Goal: Task Accomplishment & Management: Manage account settings

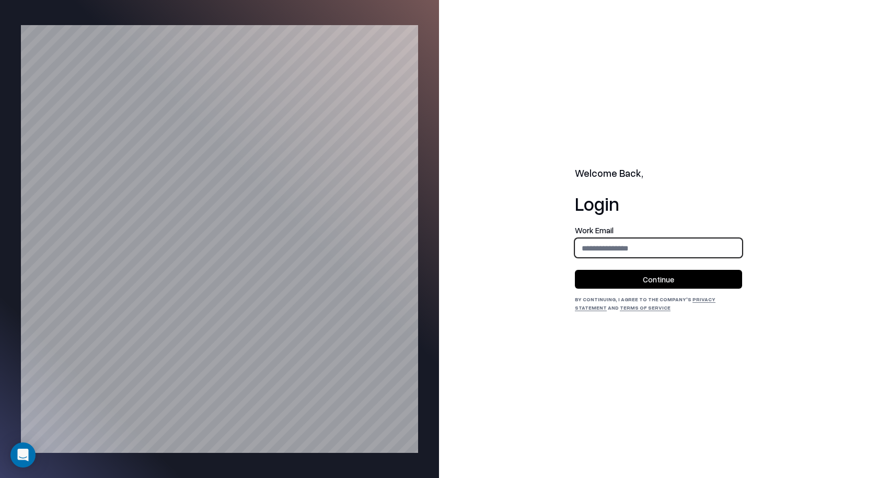
click at [730, 246] on input "email" at bounding box center [659, 247] width 166 height 19
type input "**********"
click at [700, 277] on button "Continue" at bounding box center [658, 279] width 167 height 19
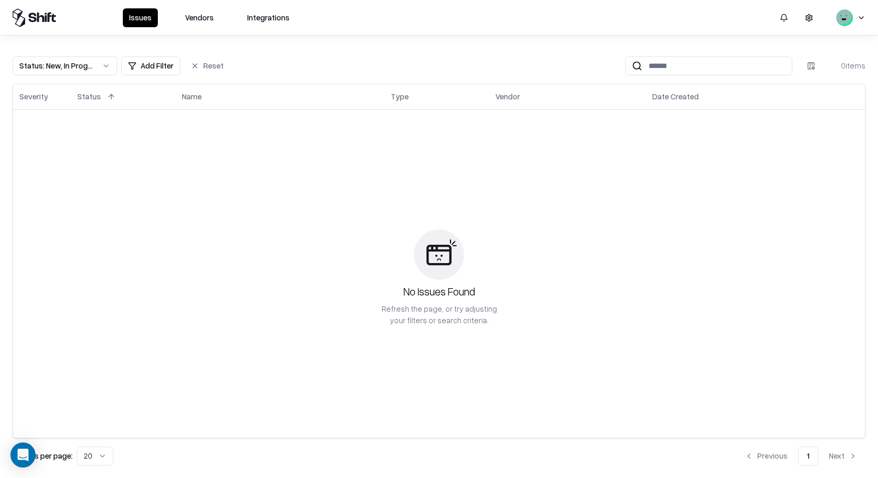
click at [200, 7] on div "Issues Vendors Integrations" at bounding box center [439, 17] width 878 height 35
click at [200, 26] on button "Vendors" at bounding box center [199, 17] width 41 height 19
click at [201, 20] on button "Vendors" at bounding box center [199, 17] width 41 height 19
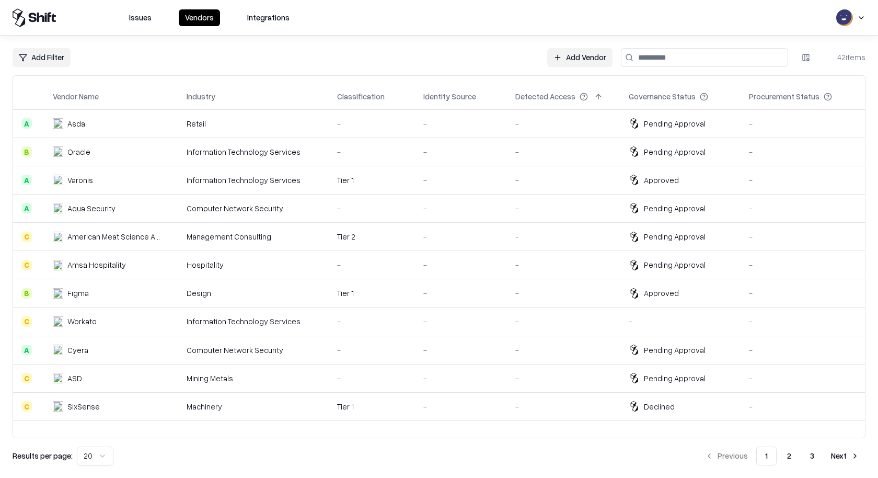
click at [573, 50] on link "Add Vendor" at bounding box center [579, 57] width 65 height 19
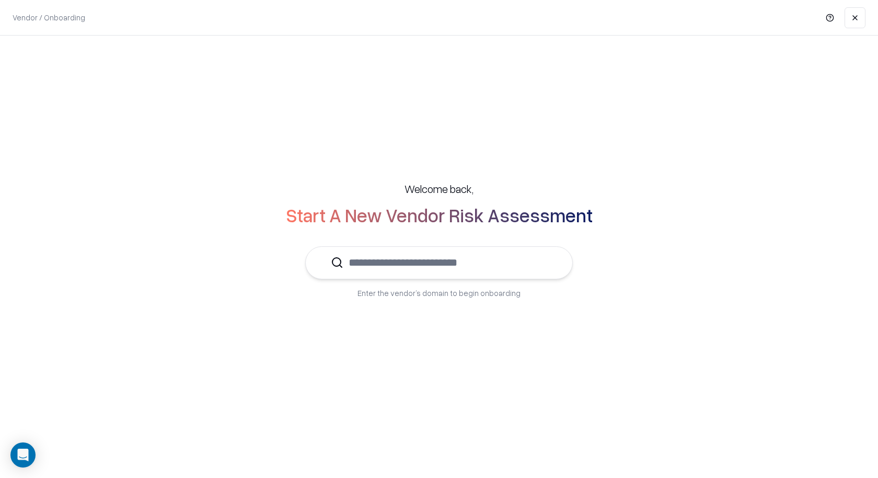
click at [388, 261] on input "text" at bounding box center [446, 263] width 204 height 32
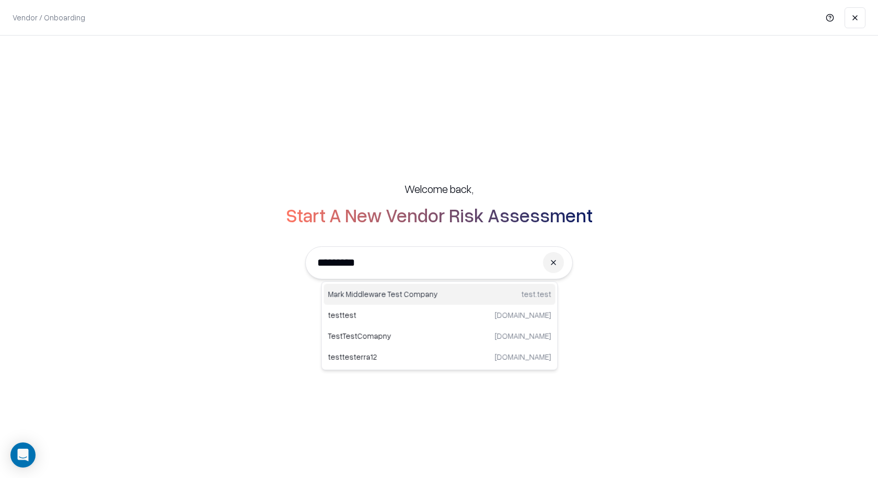
click at [375, 295] on p "Mark Middleware Test Company" at bounding box center [383, 294] width 111 height 11
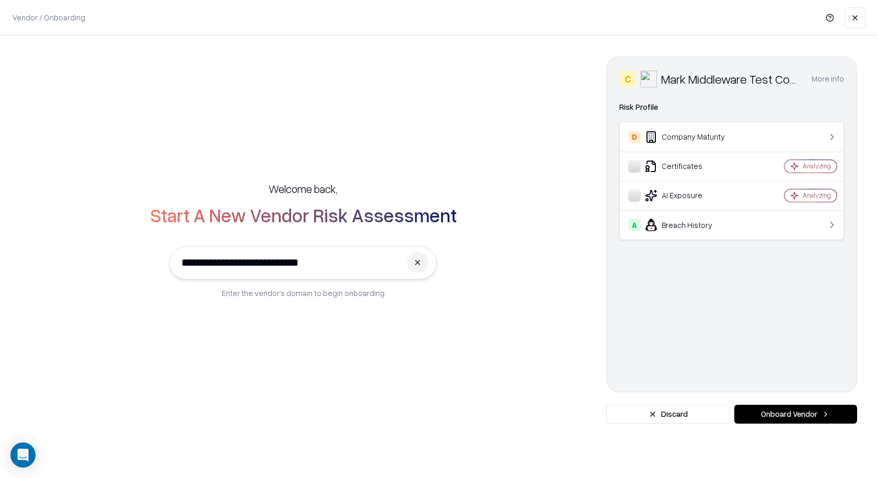
type input "**********"
click at [843, 417] on button "Onboard Vendor" at bounding box center [796, 414] width 123 height 19
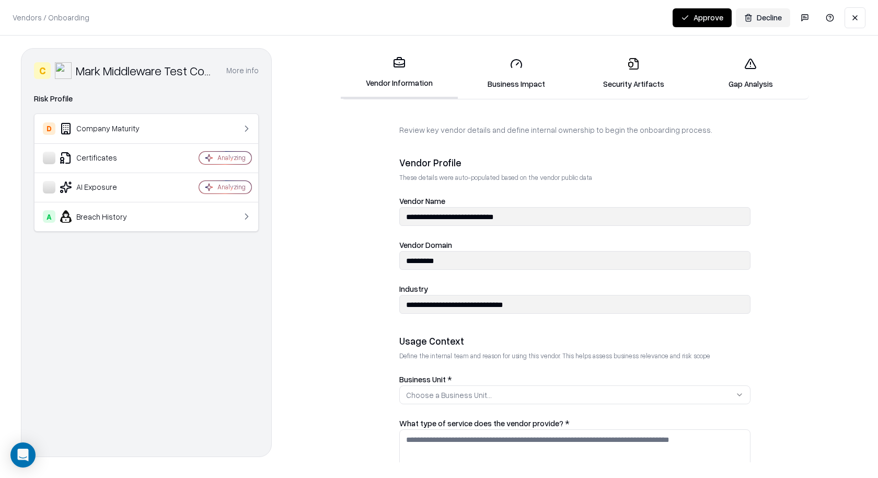
click at [532, 62] on link "Business Impact" at bounding box center [516, 73] width 117 height 49
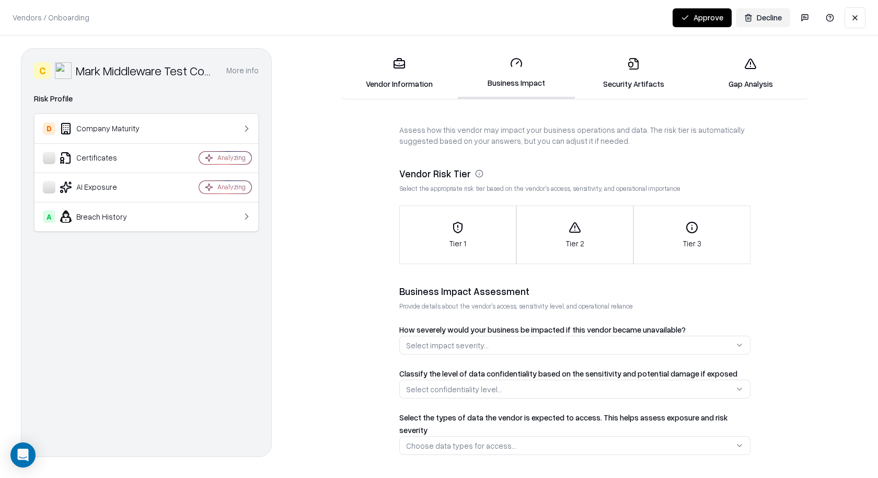
click at [416, 77] on link "Vendor Information" at bounding box center [399, 73] width 117 height 49
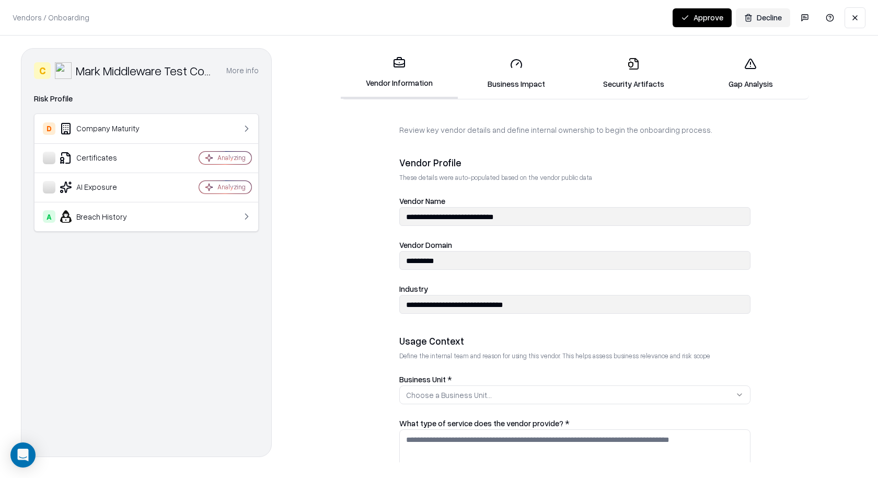
click at [854, 19] on button at bounding box center [855, 17] width 21 height 21
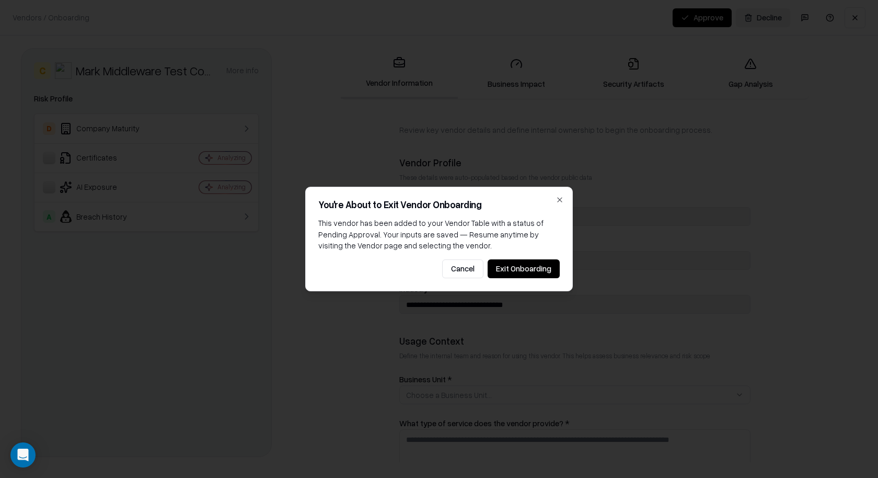
click at [514, 266] on button "Exit Onboarding" at bounding box center [524, 268] width 72 height 19
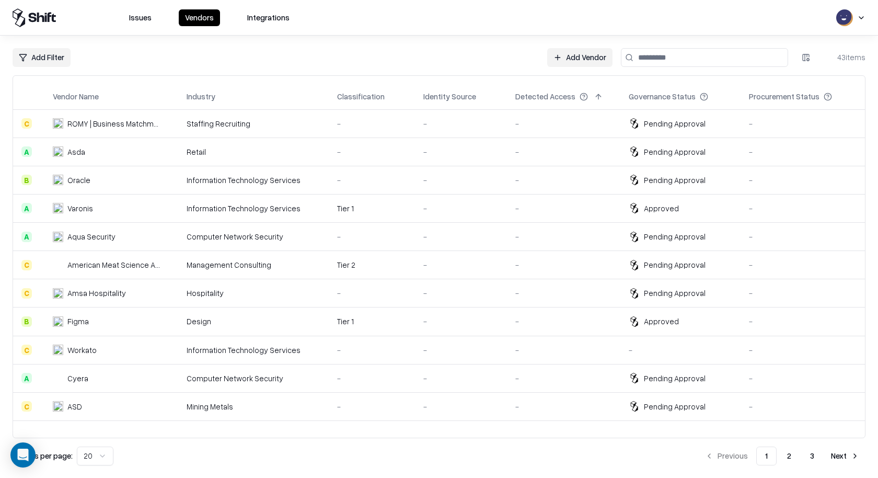
click at [851, 20] on html "Issues Vendors Integrations Add Filter Add Vendor 43 items Vendor Name Industry…" at bounding box center [439, 239] width 878 height 478
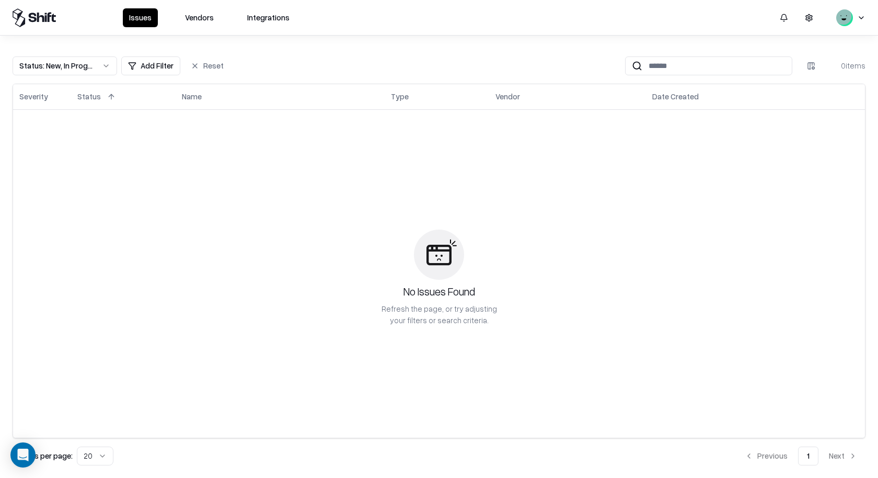
click at [862, 15] on html "Issues Vendors Integrations Status : New, In Progress Add Filter Reset 0 items …" at bounding box center [439, 239] width 878 height 478
click at [814, 63] on div "Log out" at bounding box center [813, 70] width 125 height 21
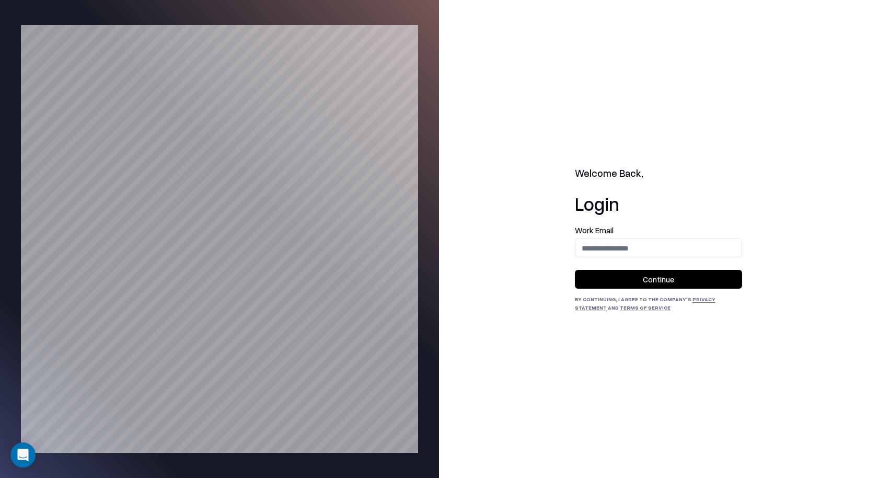
click at [598, 235] on div "Work Email" at bounding box center [658, 241] width 167 height 31
click at [600, 244] on input "email" at bounding box center [659, 247] width 166 height 19
type input "**********"
click at [643, 278] on button "Continue" at bounding box center [658, 279] width 167 height 19
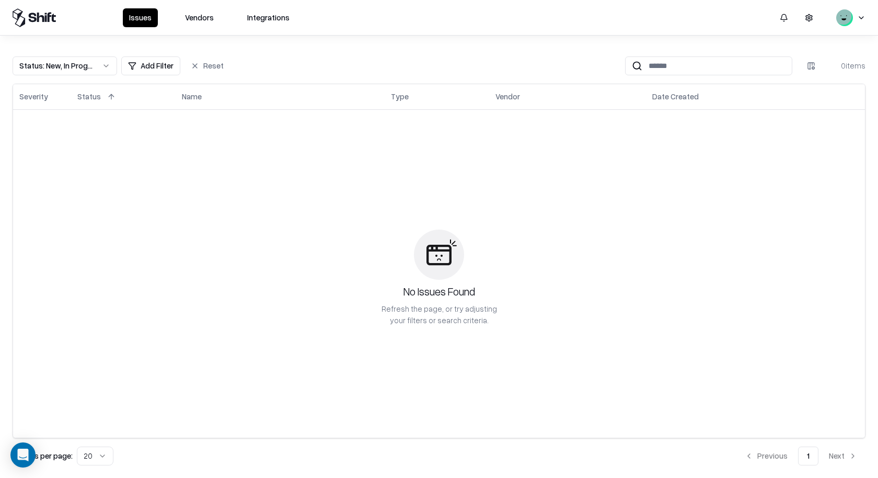
click at [844, 14] on html "Issues Vendors Integrations Status : New, In Progress Add Filter Reset 0 items …" at bounding box center [439, 239] width 878 height 478
click at [798, 77] on div "Log out" at bounding box center [813, 70] width 125 height 21
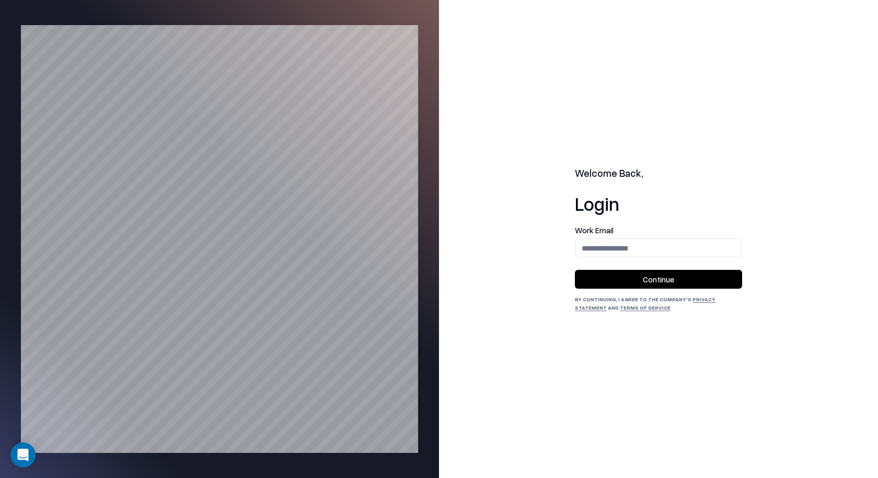
click at [798, 78] on div "Welcome Back, Login Work Email Continue By continuing, I agree to the Company's…" at bounding box center [658, 239] width 439 height 478
click at [662, 235] on div "Work Email" at bounding box center [658, 241] width 167 height 31
click at [662, 244] on input "email" at bounding box center [659, 247] width 166 height 19
type input "**********"
click at [662, 273] on button "Continue" at bounding box center [658, 279] width 167 height 19
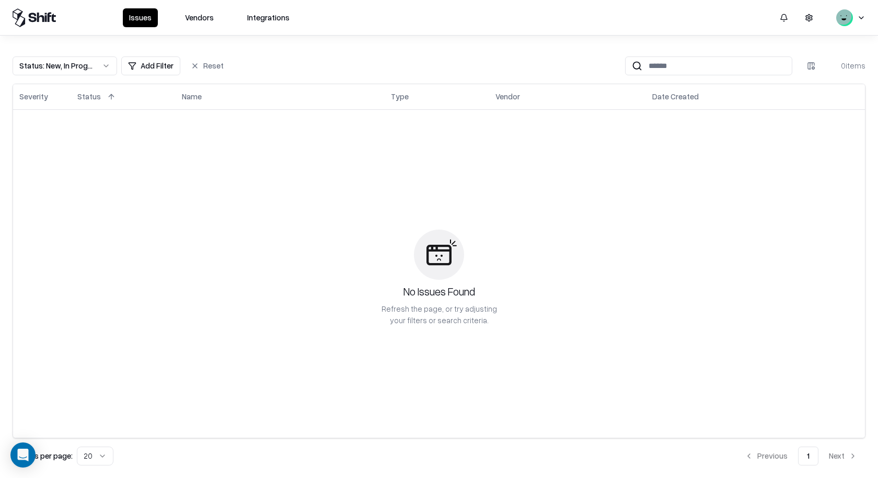
click at [207, 18] on button "Vendors" at bounding box center [199, 17] width 41 height 19
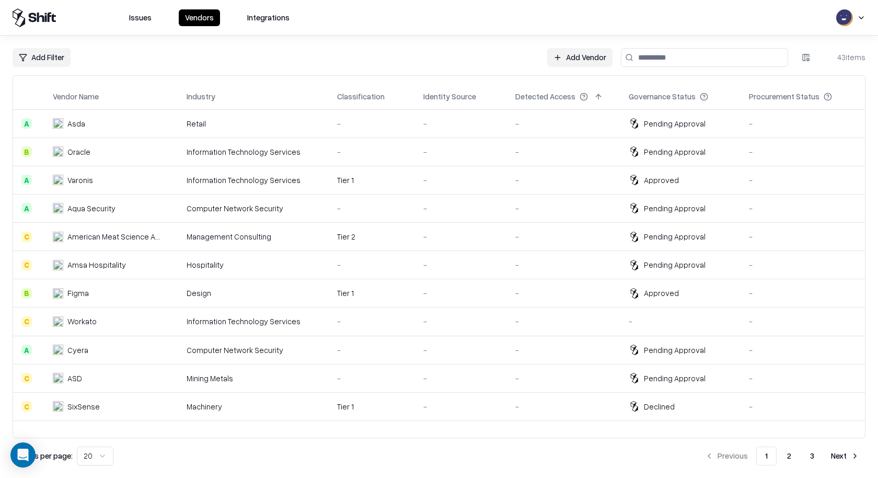
click at [262, 17] on button "Integrations" at bounding box center [268, 17] width 55 height 17
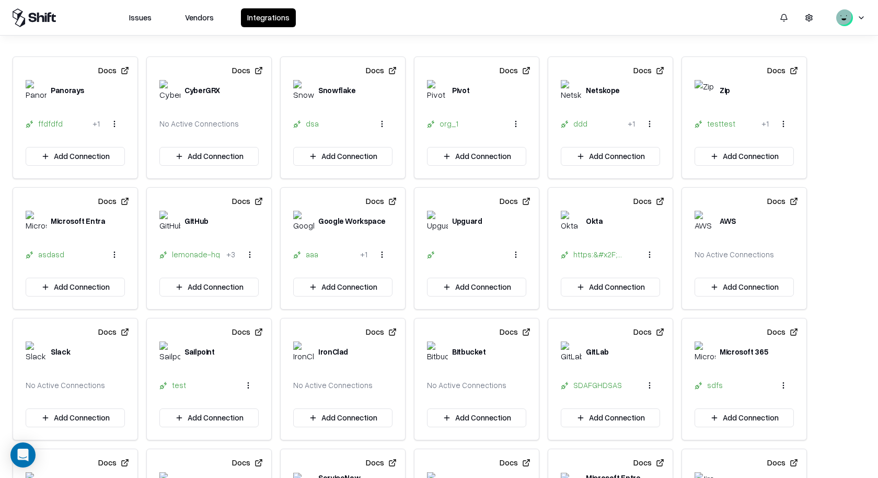
click at [230, 155] on button "Add Connection" at bounding box center [208, 156] width 99 height 19
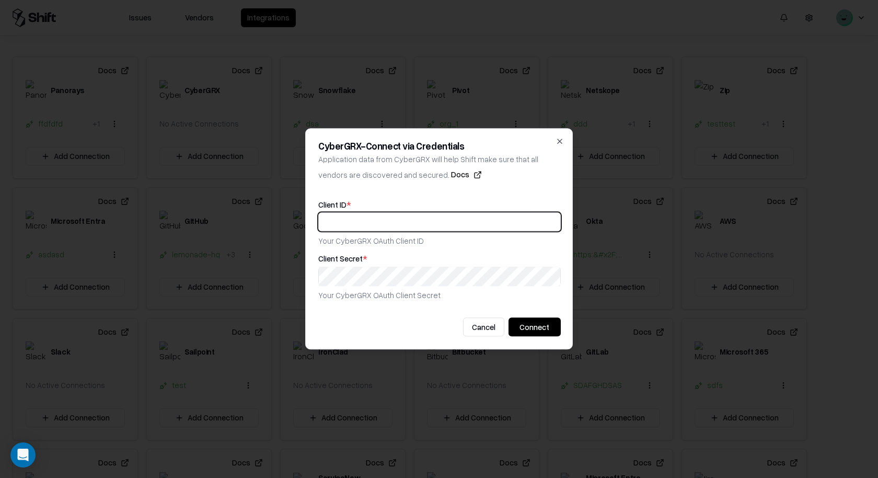
click at [442, 225] on input "text" at bounding box center [440, 221] width 242 height 19
type input "****"
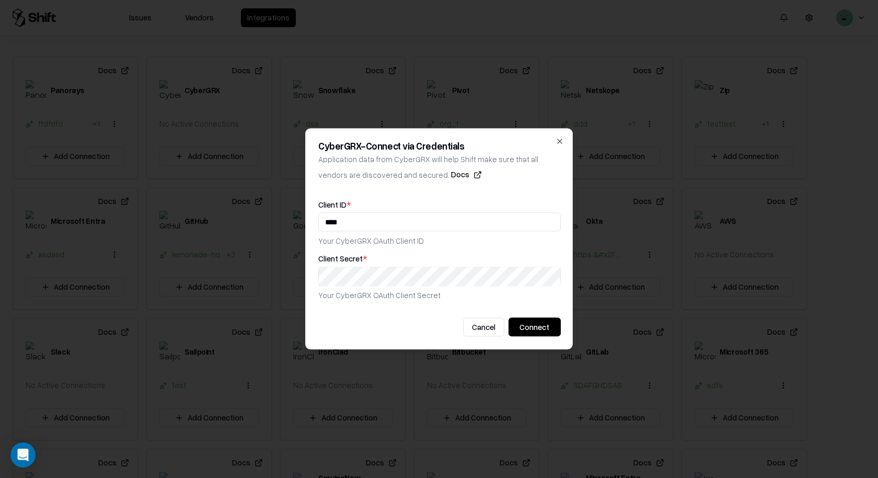
click at [495, 288] on div "Client Secret * Your CyberGRX OAuth Client Secret" at bounding box center [439, 278] width 243 height 46
click at [542, 330] on button "Connect" at bounding box center [535, 327] width 52 height 19
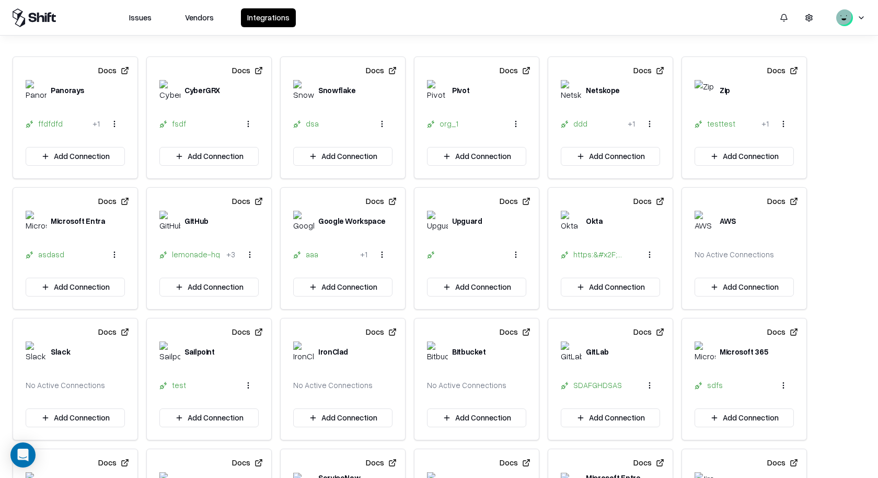
click at [844, 13] on html "Issues Vendors Integrations Docs Panorays ffdfdfd + 1 Add Connection Docs Cyber…" at bounding box center [439, 239] width 878 height 478
click at [814, 59] on div "ron admin@lab-rador.biz Log out" at bounding box center [814, 56] width 131 height 56
click at [813, 68] on div "Log out" at bounding box center [813, 70] width 125 height 21
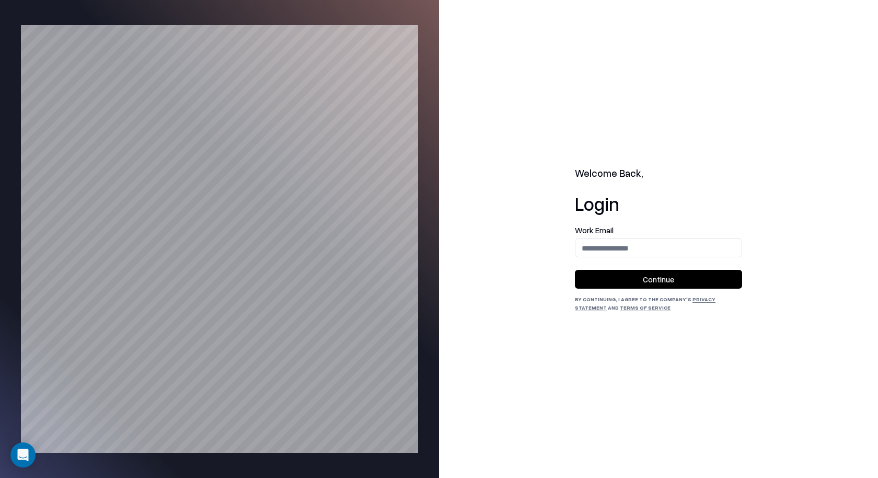
click at [646, 85] on div "Welcome Back, Login Work Email Continue By continuing, I agree to the Company's…" at bounding box center [658, 239] width 439 height 478
click at [624, 249] on input "email" at bounding box center [659, 247] width 166 height 19
type input "**********"
click at [633, 256] on input "email" at bounding box center [659, 247] width 166 height 19
type input "**********"
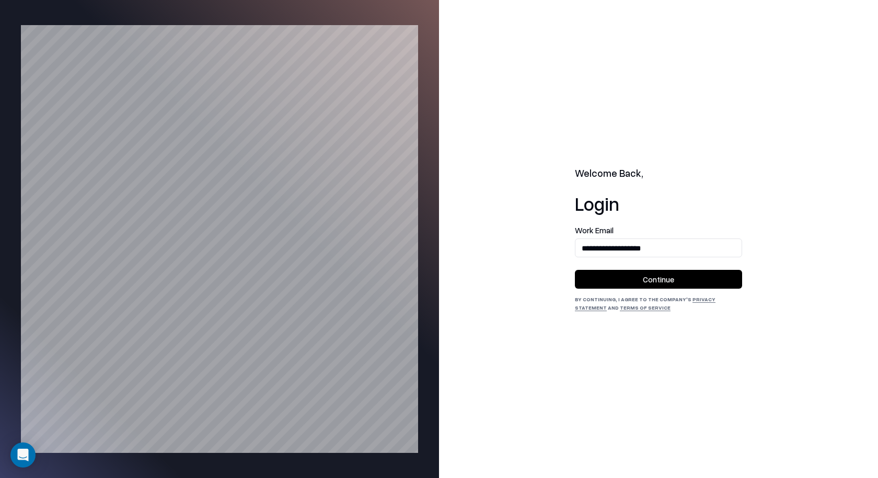
click at [643, 275] on button "Continue" at bounding box center [658, 279] width 167 height 19
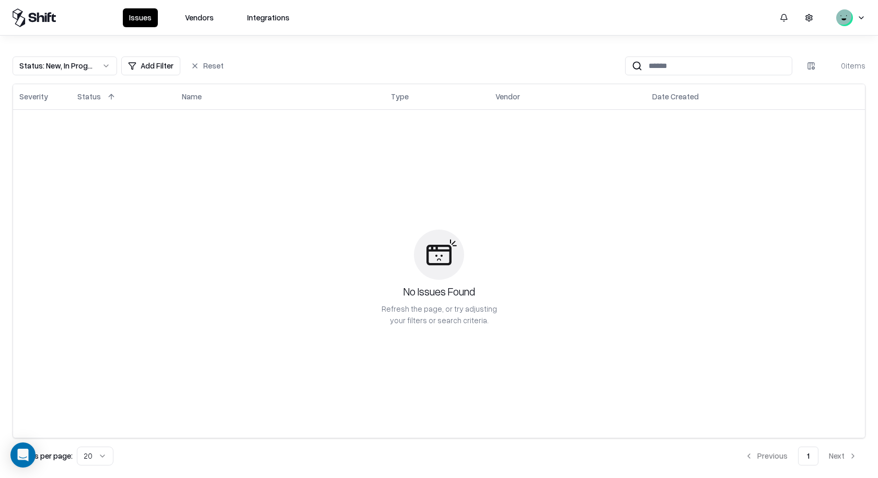
click at [208, 25] on button "Vendors" at bounding box center [199, 17] width 41 height 19
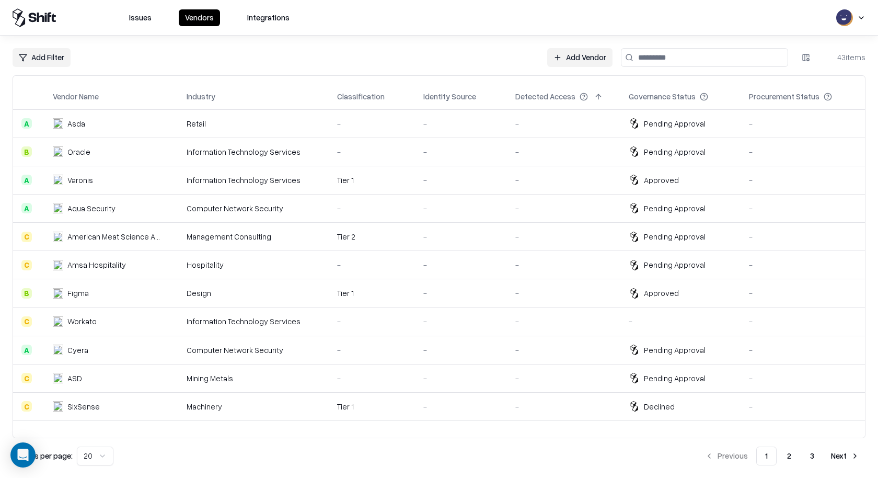
click at [270, 24] on button "Integrations" at bounding box center [268, 17] width 55 height 17
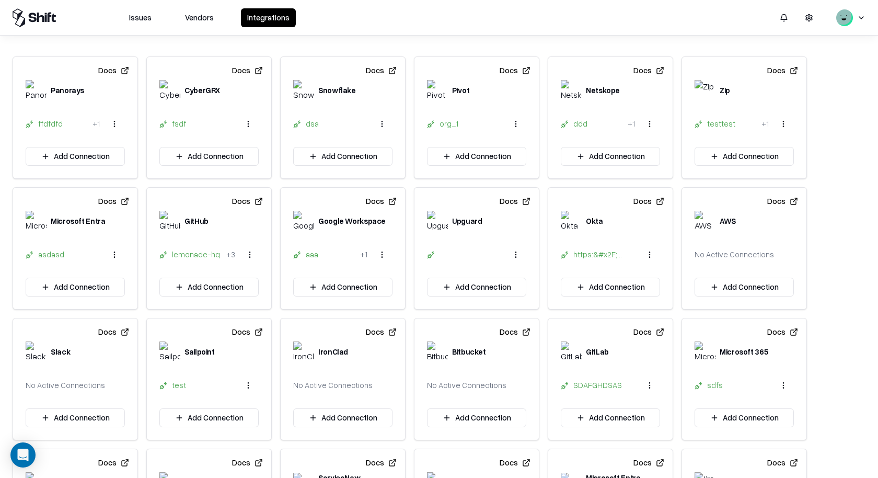
click at [201, 25] on button "Vendors" at bounding box center [199, 17] width 41 height 19
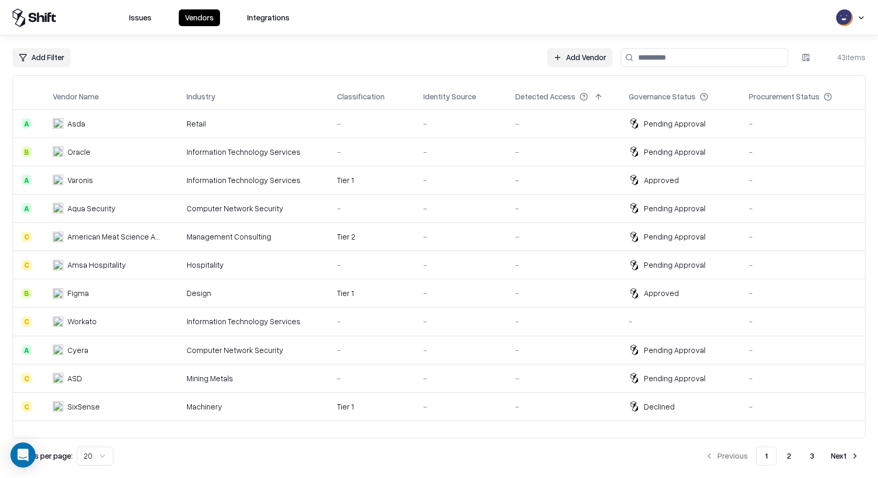
click at [150, 19] on button "Issues" at bounding box center [140, 17] width 35 height 17
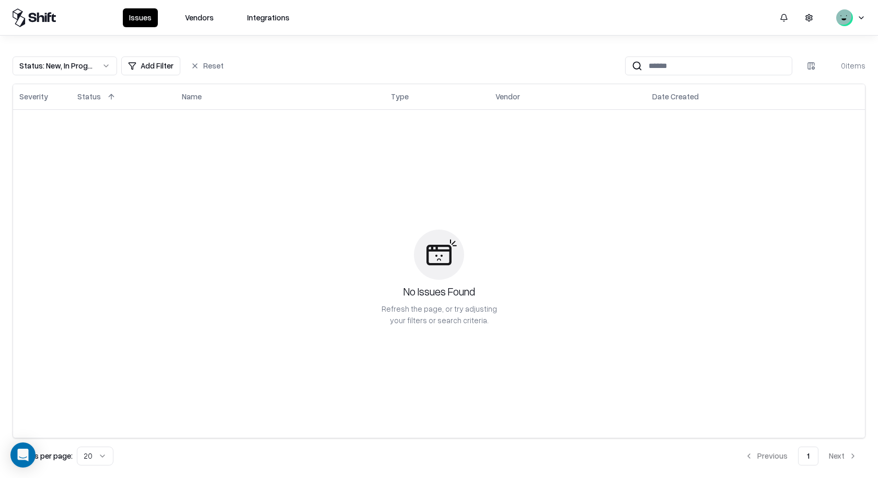
click at [217, 13] on button "Vendors" at bounding box center [199, 17] width 41 height 19
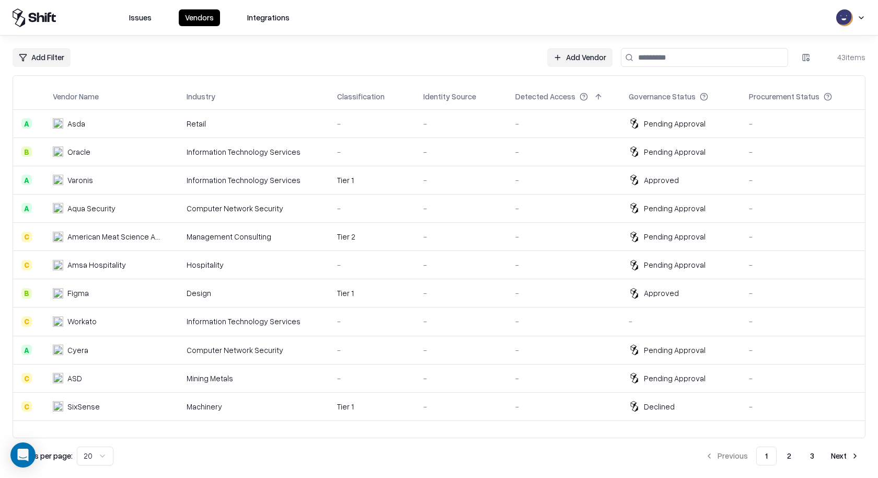
click at [251, 31] on div "Issues Vendors Integrations" at bounding box center [439, 18] width 878 height 36
click at [252, 20] on button "Integrations" at bounding box center [268, 17] width 55 height 17
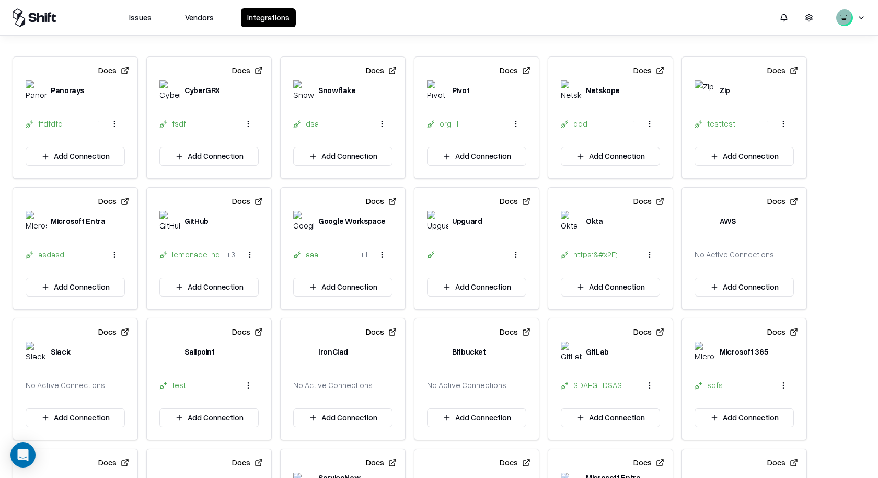
click at [790, 13] on html "Issues Vendors Integrations Docs Panorays ffdfdfd + 1 Add Connection Docs Cyber…" at bounding box center [439, 239] width 878 height 478
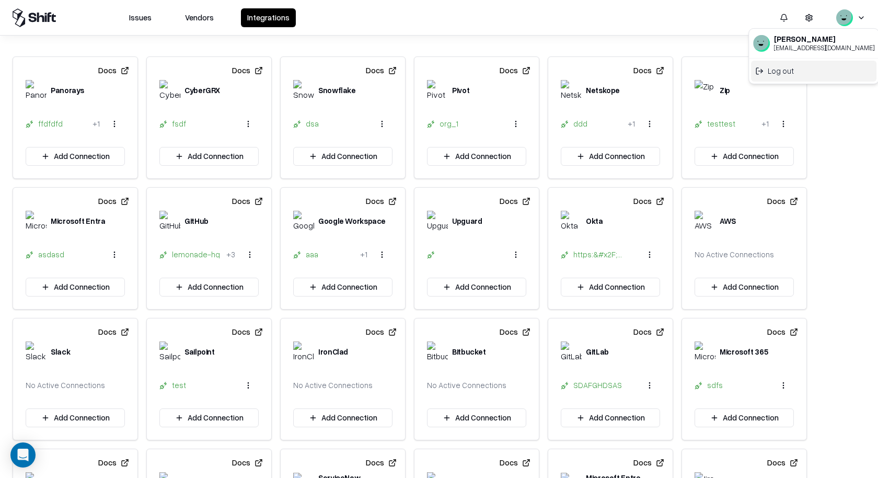
click at [790, 66] on div "Log out" at bounding box center [813, 70] width 125 height 21
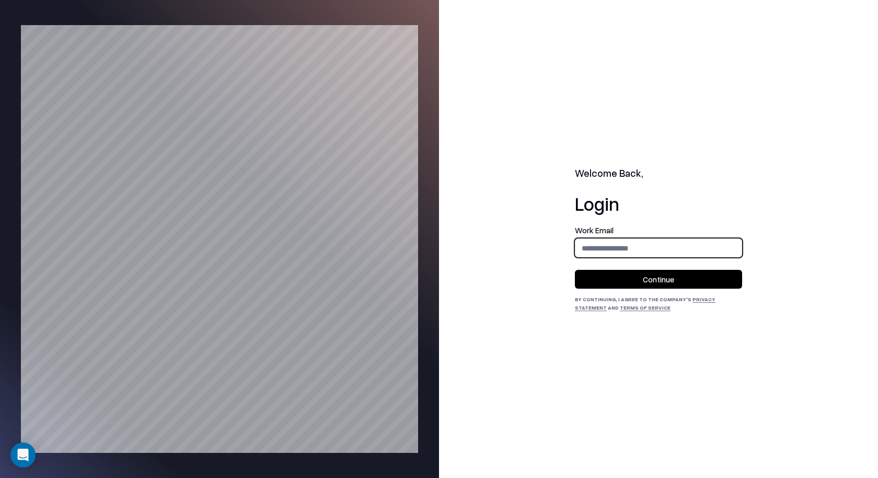
click at [630, 243] on input "email" at bounding box center [659, 247] width 166 height 19
type input "**********"
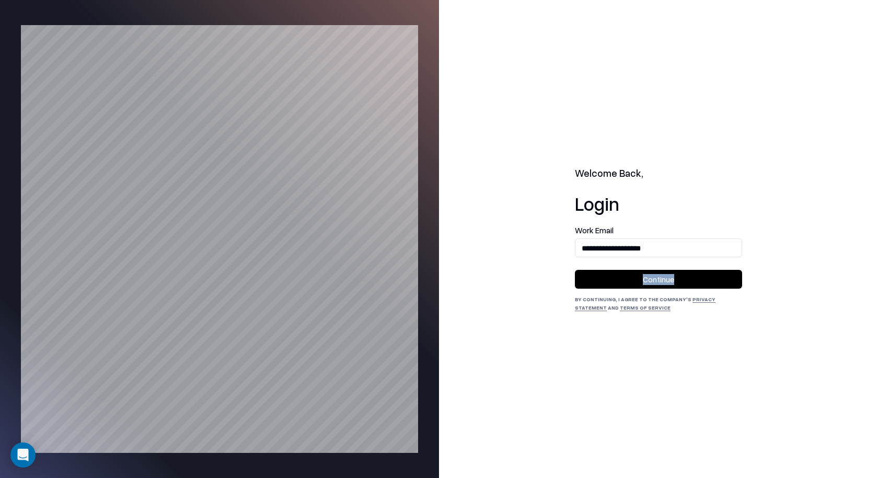
click at [648, 267] on form "**********" at bounding box center [658, 257] width 167 height 62
click at [646, 275] on button "Continue" at bounding box center [658, 279] width 167 height 19
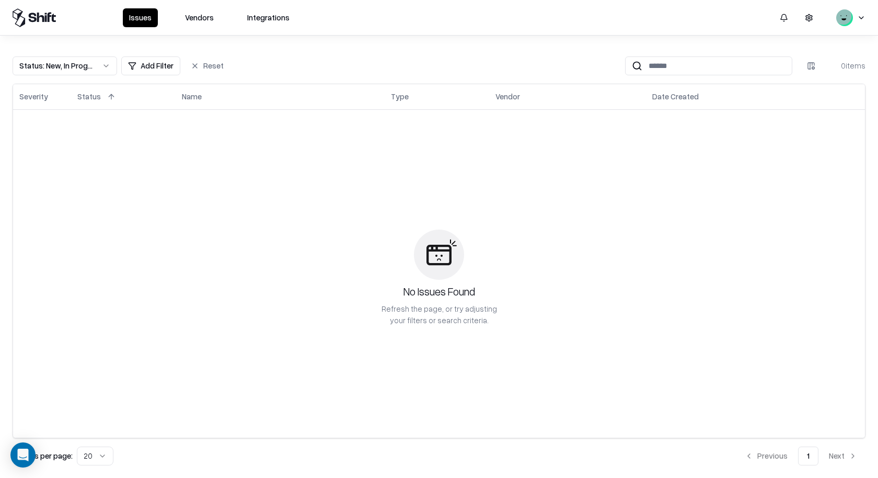
click at [541, 128] on div "No Issues Found Refresh the page, or try adjusting your filters or search crite…" at bounding box center [439, 278] width 840 height 324
click at [196, 13] on button "Vendors" at bounding box center [199, 17] width 41 height 19
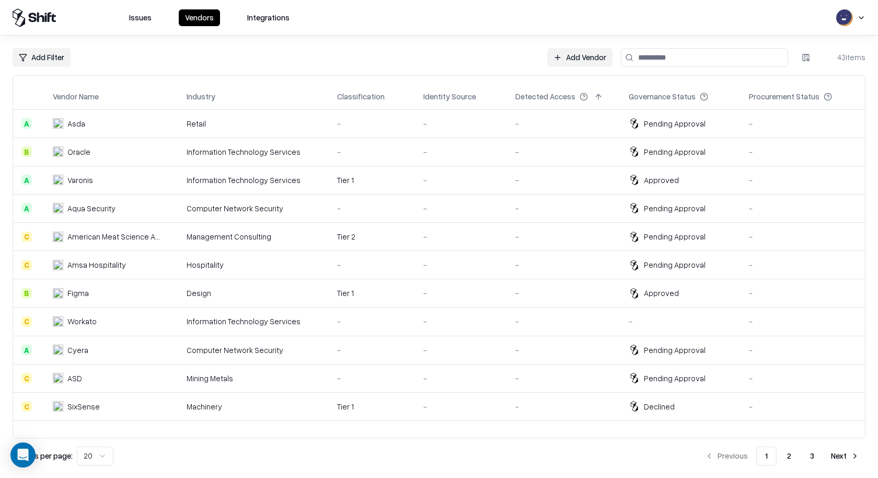
click at [604, 58] on link "Add Vendor" at bounding box center [579, 57] width 65 height 19
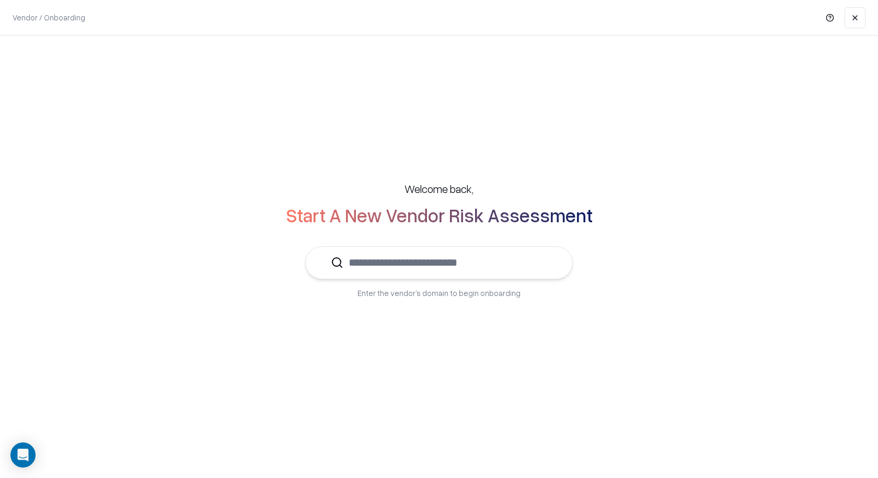
click at [436, 248] on input "text" at bounding box center [446, 263] width 204 height 32
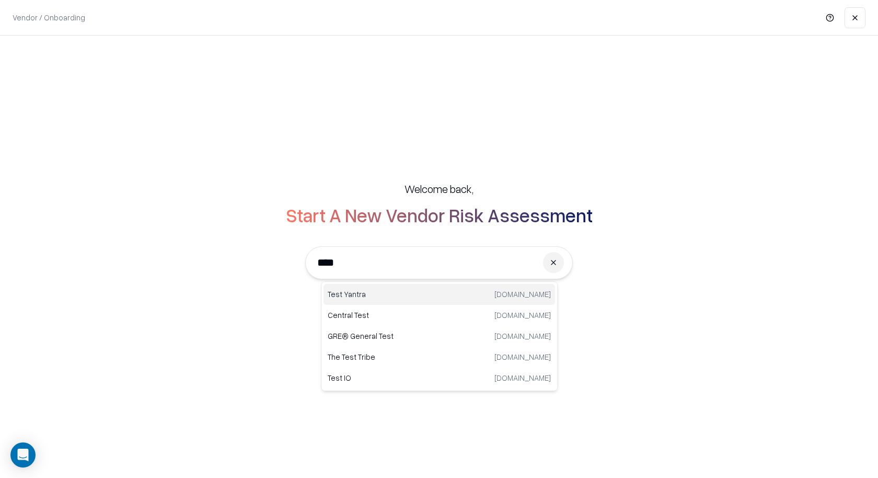
click at [411, 294] on p "Test Yantra" at bounding box center [383, 294] width 111 height 11
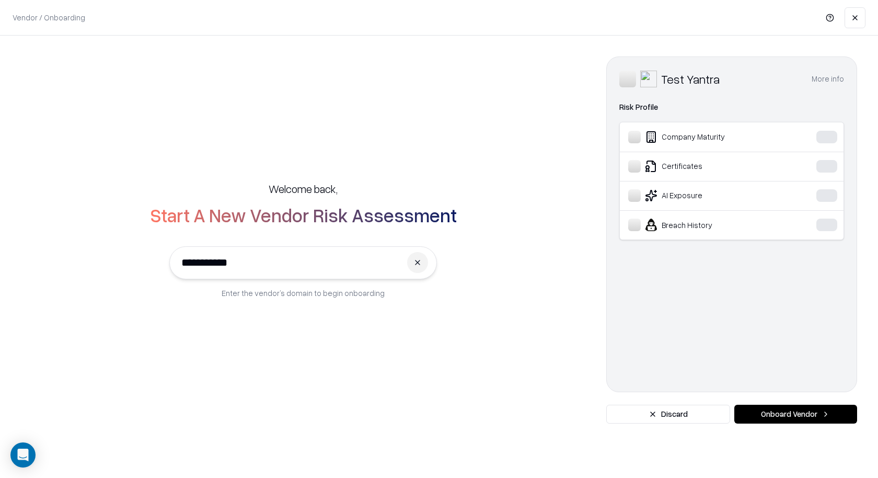
type input "**********"
click at [787, 411] on button "Onboard Vendor" at bounding box center [796, 414] width 123 height 19
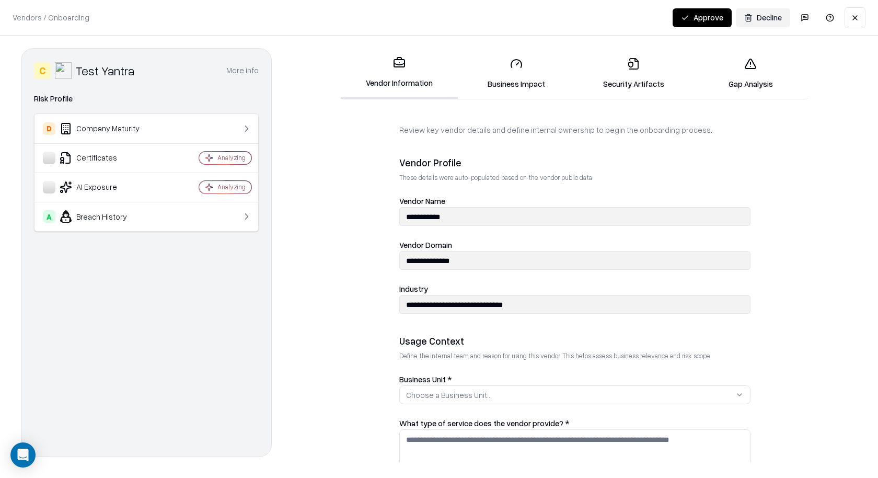
click at [749, 16] on button "Decline" at bounding box center [763, 17] width 54 height 19
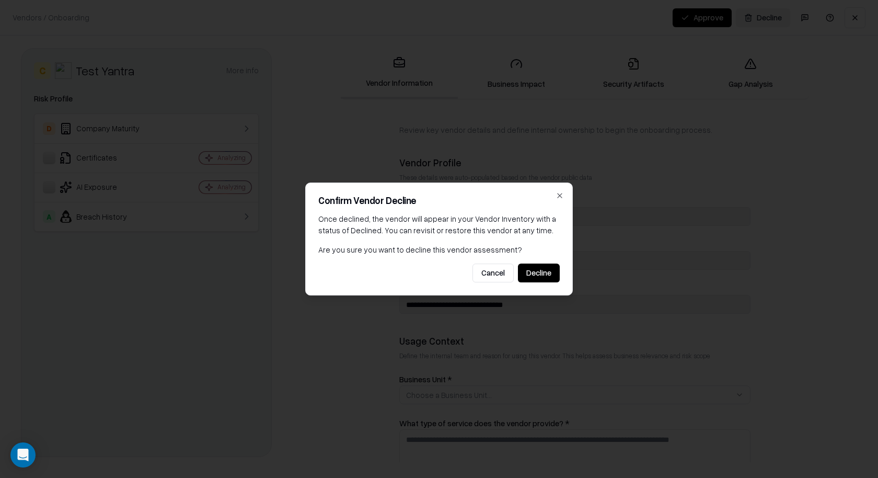
click at [553, 281] on button "Decline" at bounding box center [539, 273] width 42 height 19
click at [552, 259] on div "Confirm Vendor Decline Once declined, the vendor will appear in your Vendor Inv…" at bounding box center [439, 238] width 268 height 113
click at [547, 266] on button "Decline" at bounding box center [539, 273] width 42 height 19
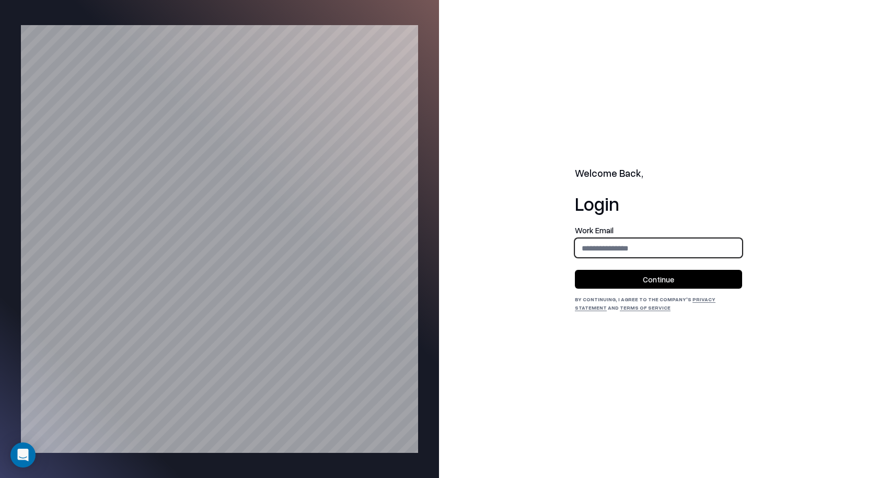
click at [637, 244] on input "email" at bounding box center [659, 247] width 166 height 19
type input "**********"
click at [669, 277] on button "Continue" at bounding box center [658, 279] width 167 height 19
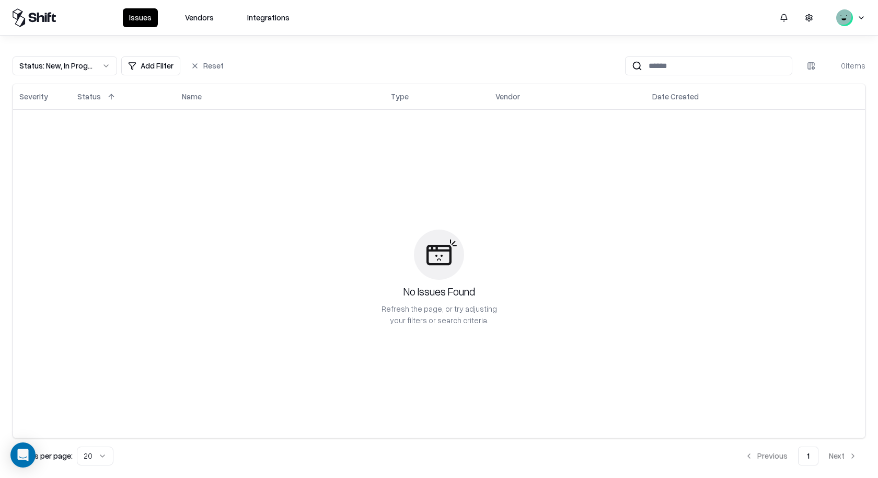
click at [561, 45] on div "Status : New, In Progress Add Filter Reset 0 items Severity Status Name Type Ve…" at bounding box center [439, 257] width 878 height 442
click at [179, 18] on button "Vendors" at bounding box center [199, 17] width 41 height 19
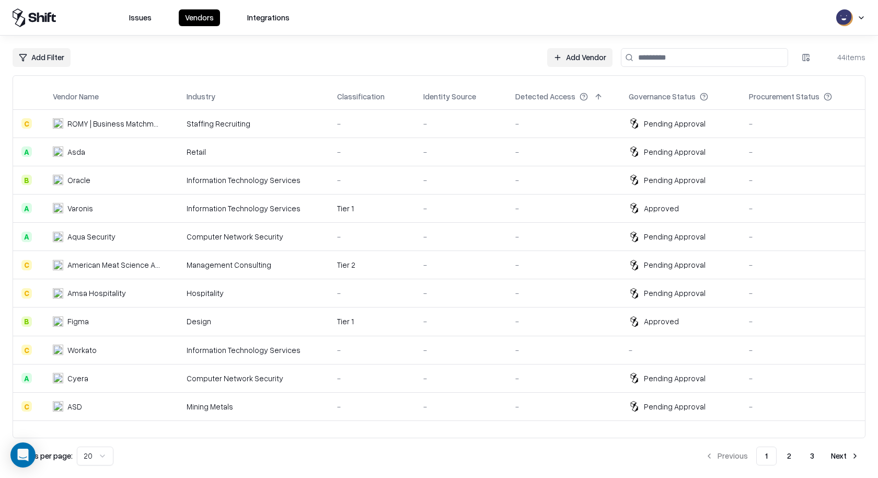
click at [584, 64] on link "Add Vendor" at bounding box center [579, 57] width 65 height 19
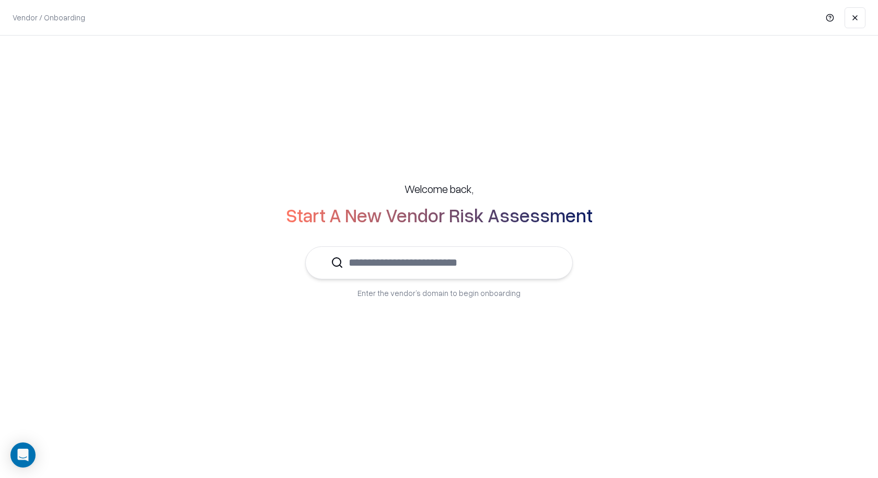
click at [395, 271] on input "text" at bounding box center [446, 263] width 204 height 32
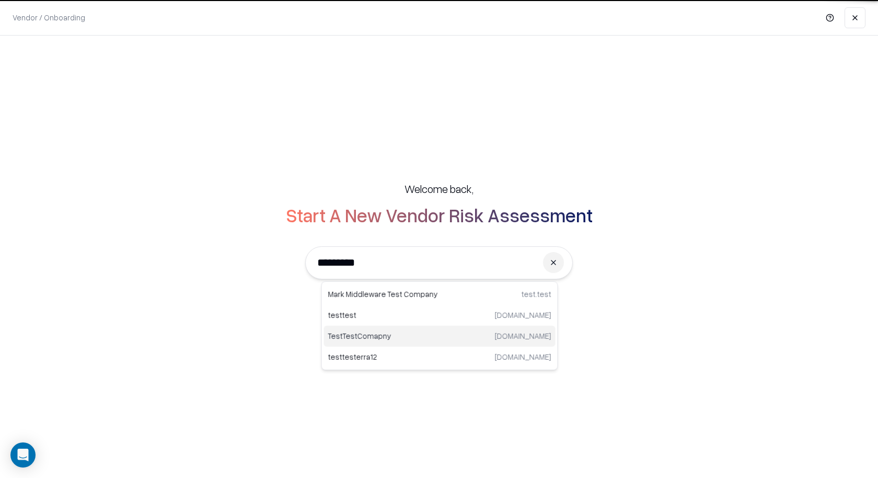
click at [383, 331] on p "TestTestComapny" at bounding box center [383, 335] width 111 height 11
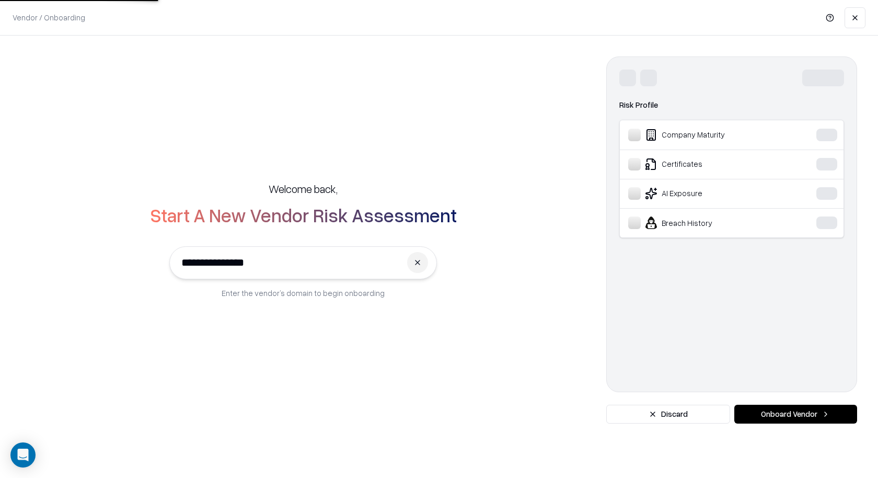
type input "**********"
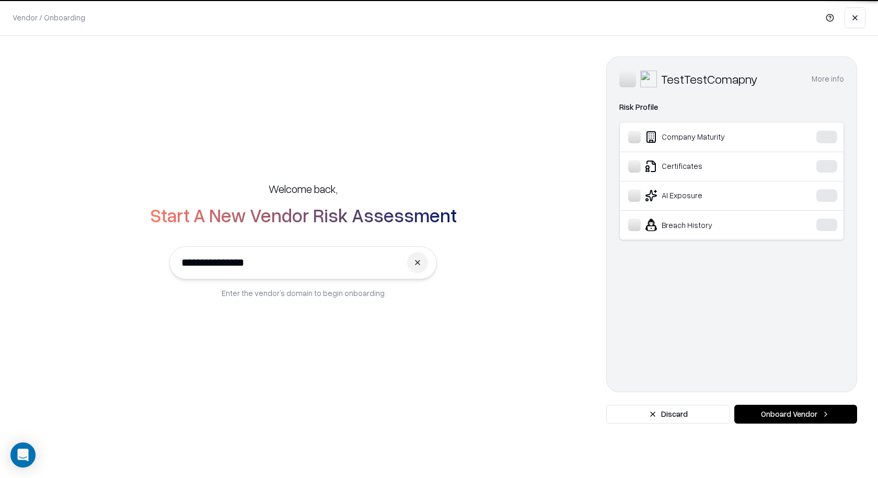
click at [765, 411] on button "Onboard Vendor" at bounding box center [796, 414] width 123 height 19
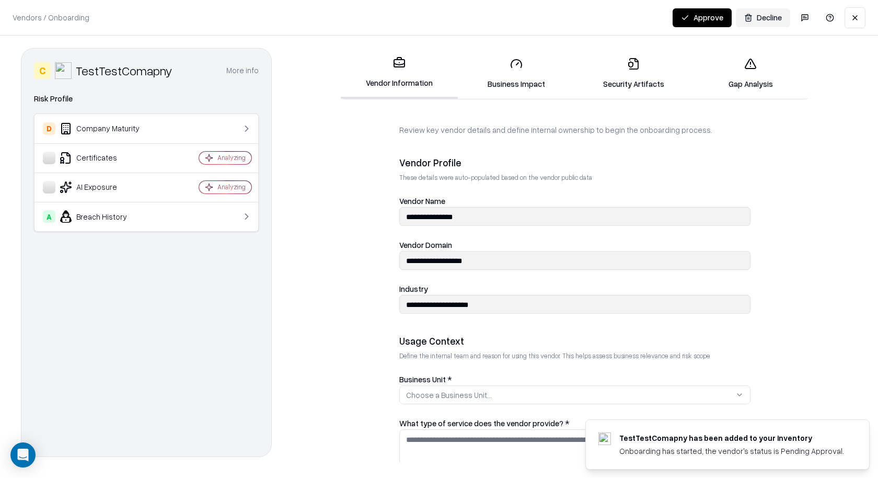
click at [726, 14] on button "Approve" at bounding box center [702, 17] width 59 height 19
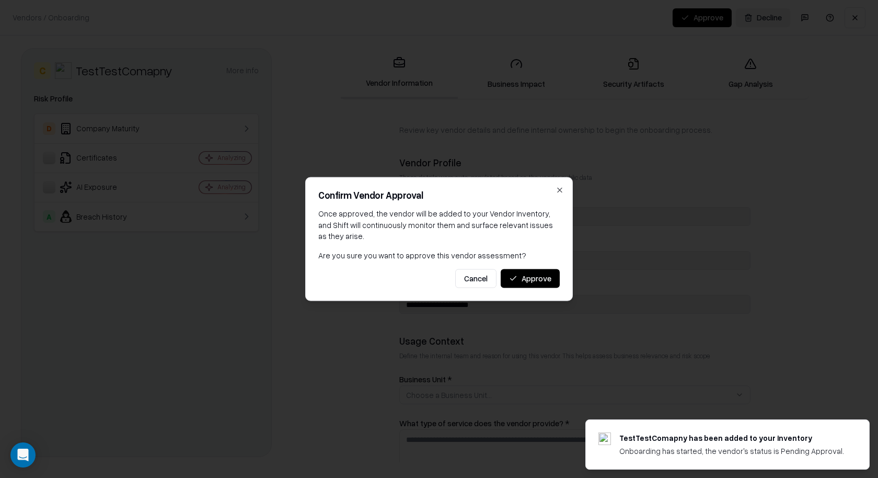
click at [551, 275] on button "Approve" at bounding box center [530, 278] width 59 height 19
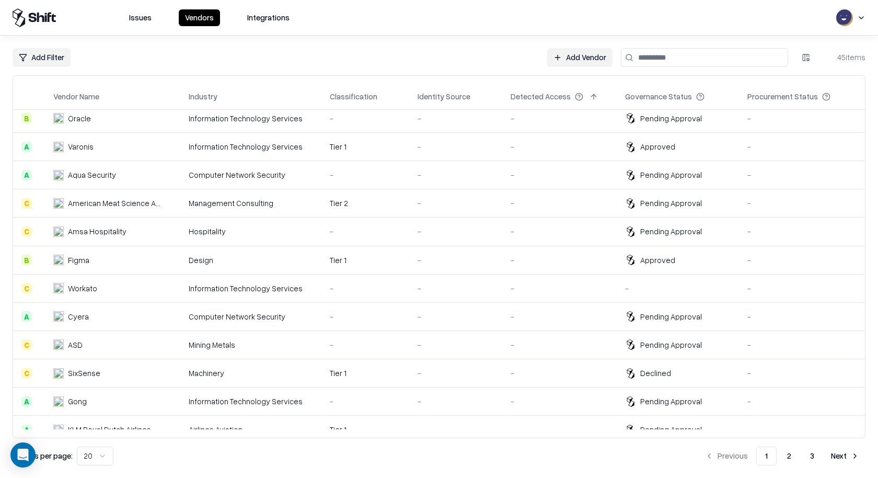
scroll to position [91, 0]
click at [235, 315] on div "Computer Network Security" at bounding box center [251, 315] width 124 height 11
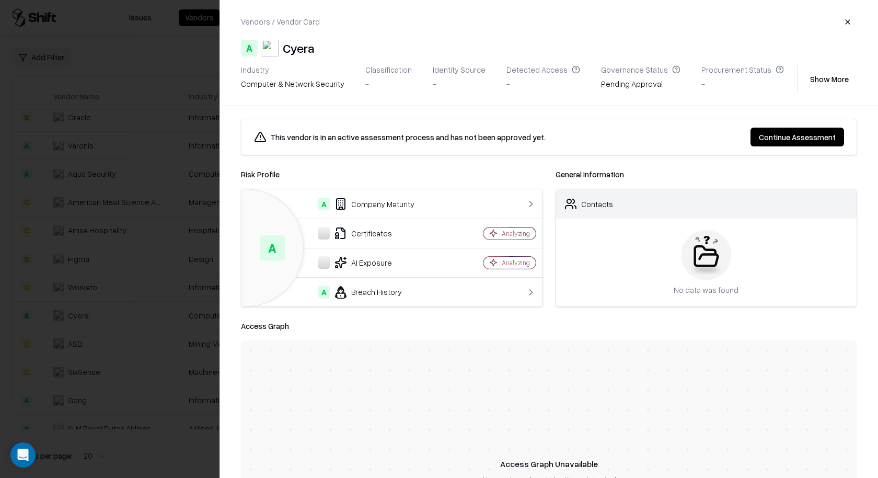
click at [188, 305] on div at bounding box center [439, 239] width 878 height 478
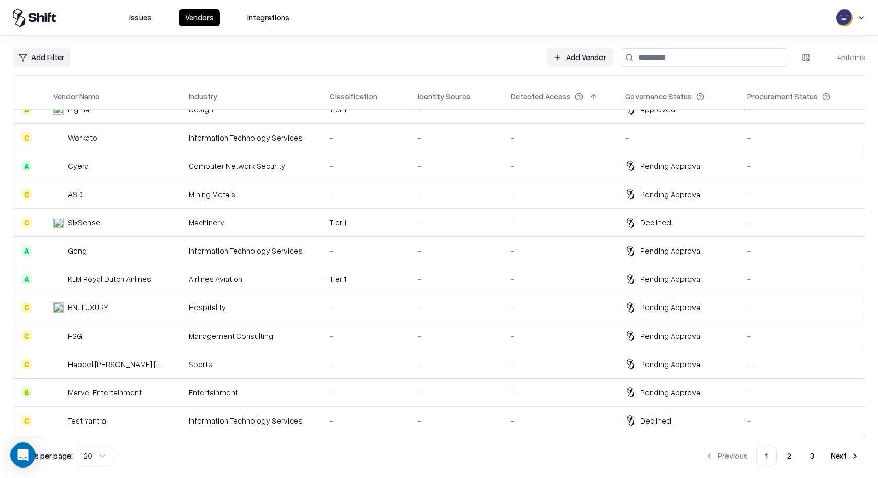
scroll to position [0, 0]
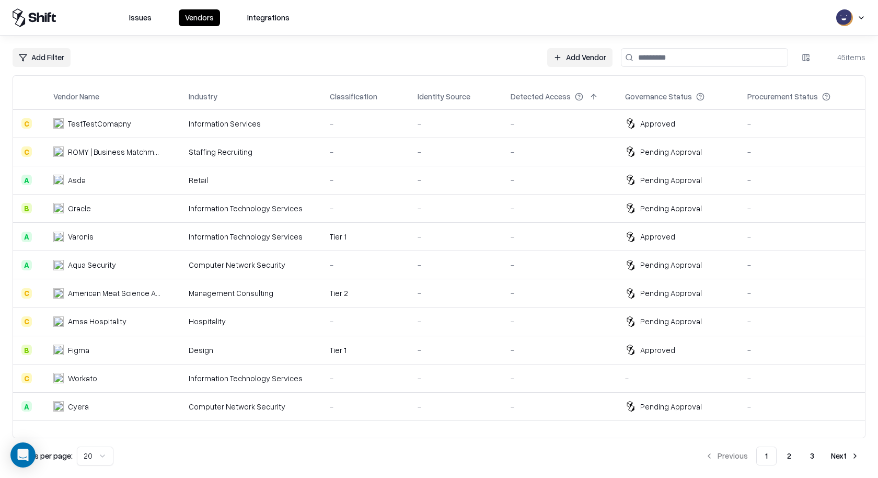
click at [279, 19] on button "Integrations" at bounding box center [268, 17] width 55 height 17
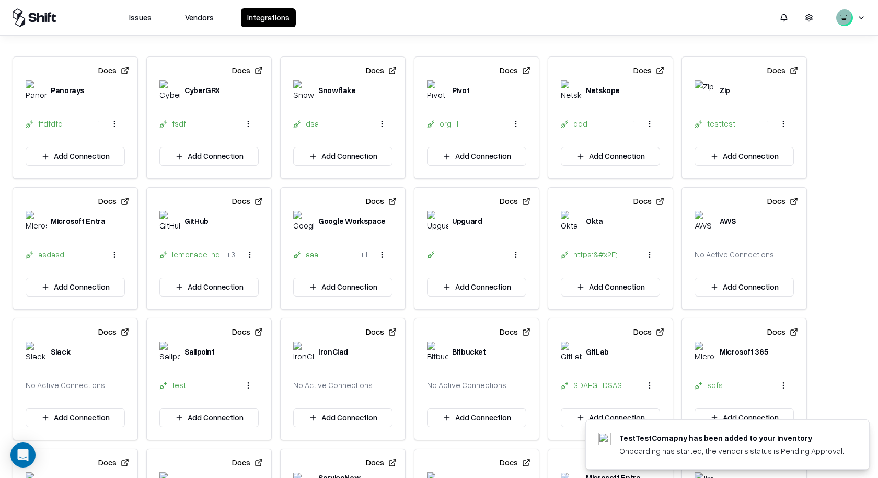
click at [196, 22] on button "Vendors" at bounding box center [199, 17] width 41 height 19
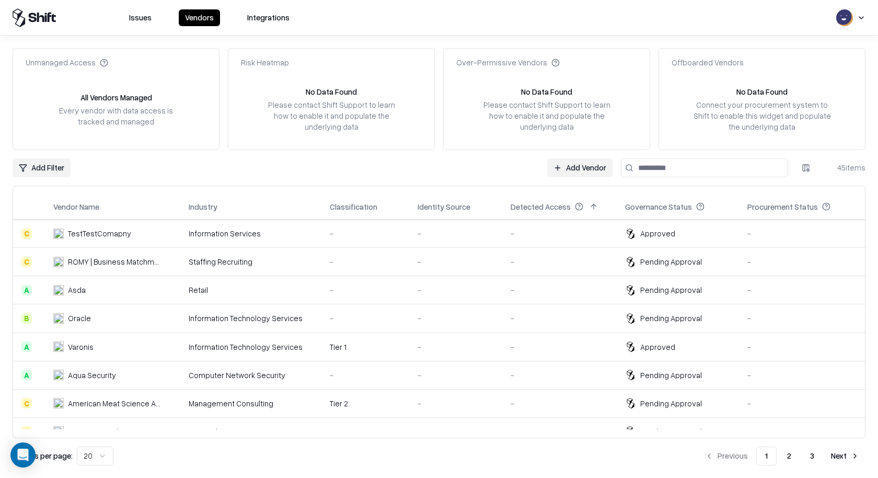
click at [447, 31] on div "Issues Vendors Integrations" at bounding box center [439, 18] width 878 height 36
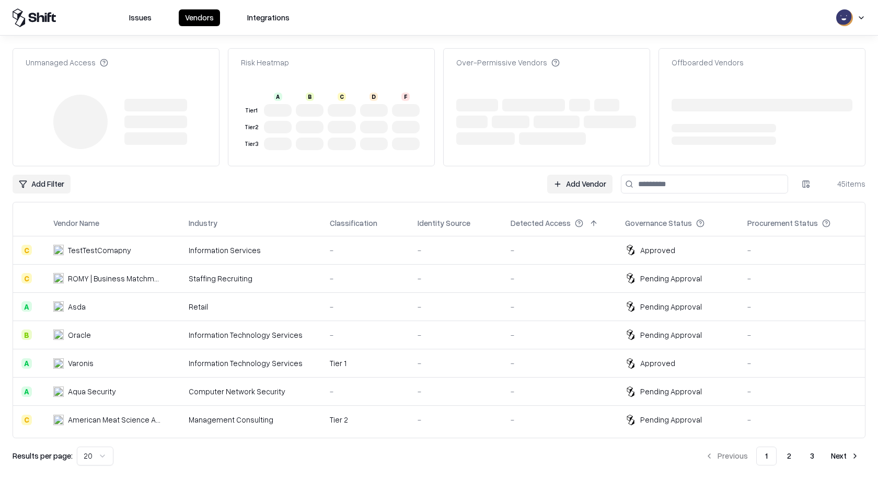
click at [558, 178] on link "Add Vendor" at bounding box center [579, 184] width 65 height 19
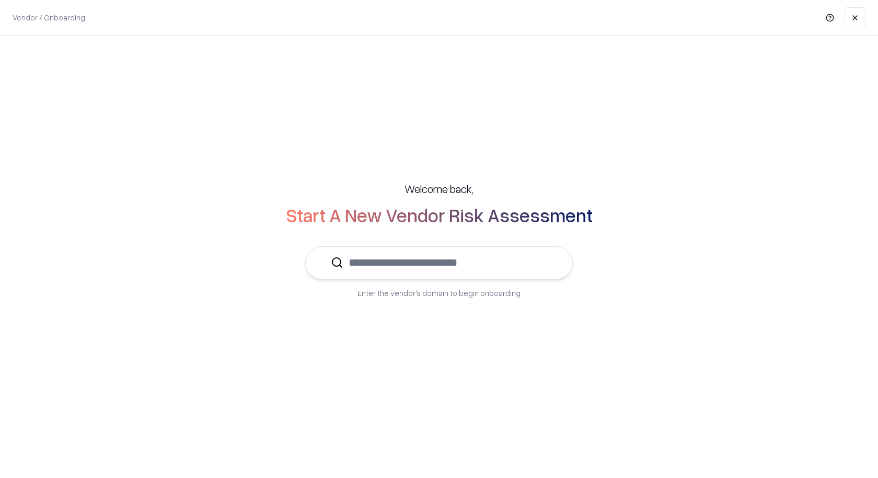
click at [445, 258] on input "text" at bounding box center [446, 263] width 204 height 32
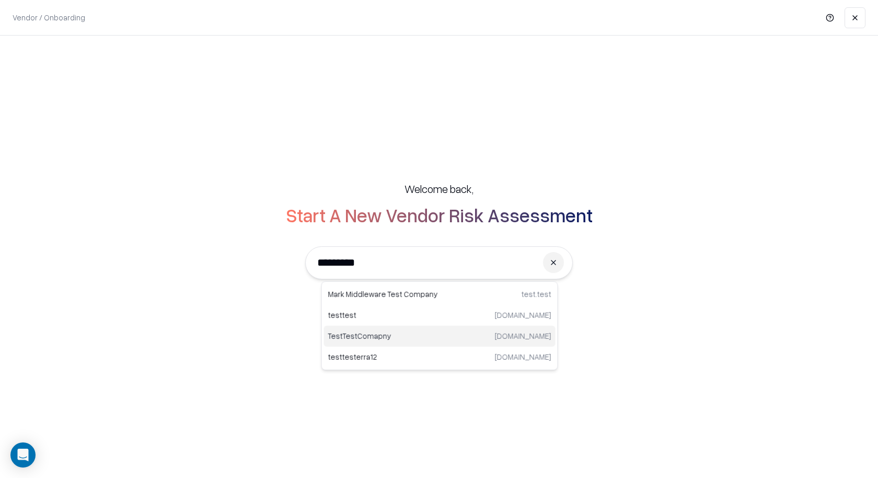
click at [426, 341] on div "TestTestComapny [DOMAIN_NAME]" at bounding box center [440, 336] width 232 height 21
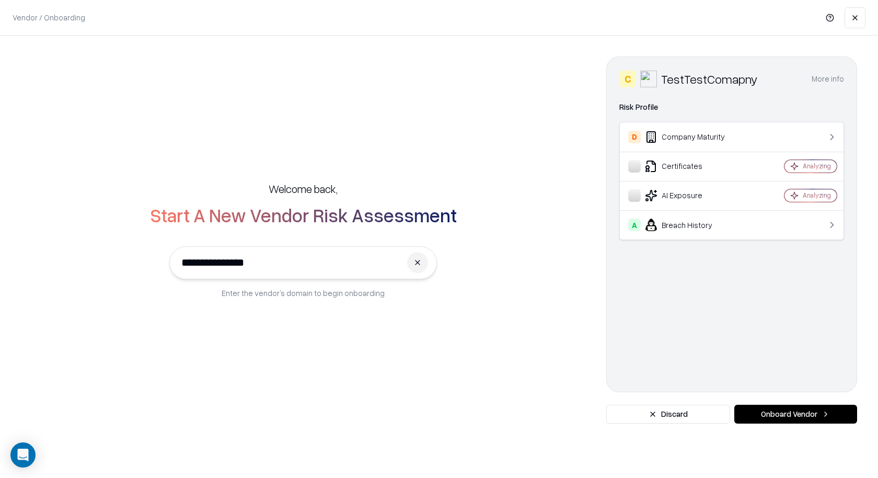
type input "**********"
click at [765, 407] on button "Onboard Vendor" at bounding box center [796, 414] width 123 height 19
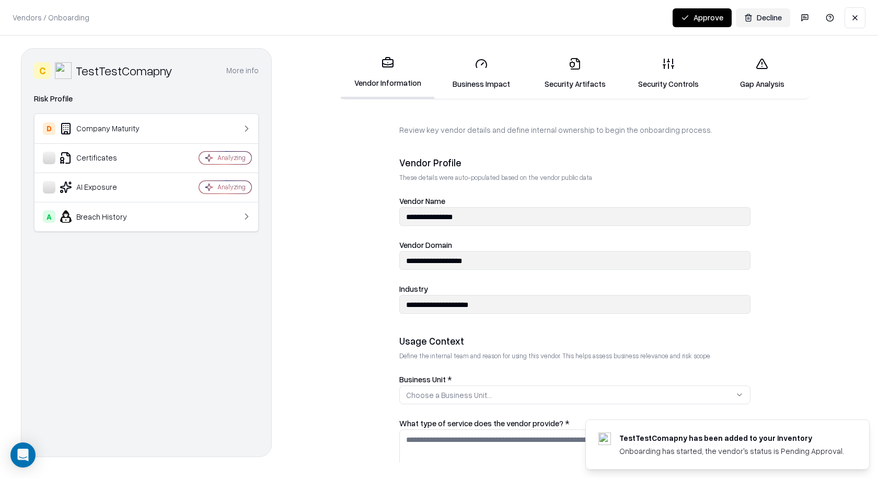
click at [492, 60] on link "Business Impact" at bounding box center [482, 73] width 94 height 49
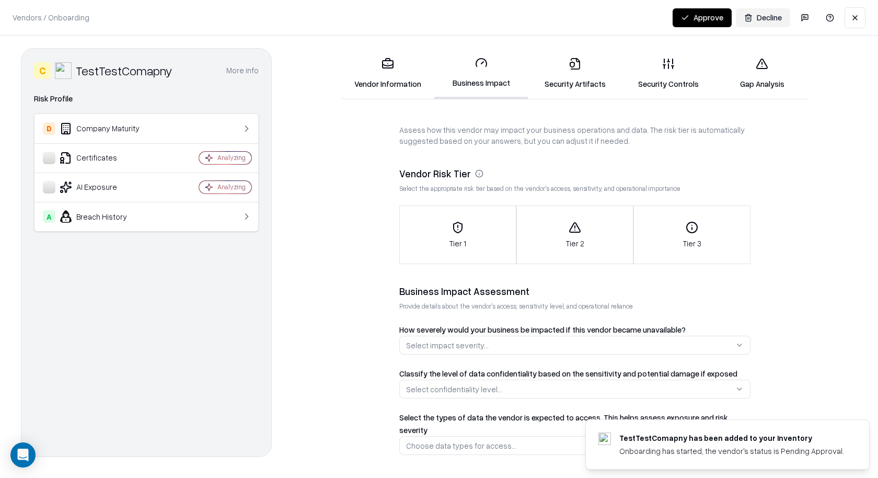
click at [594, 238] on div "Tier 2" at bounding box center [575, 235] width 116 height 28
click at [588, 61] on link "Security Artifacts" at bounding box center [575, 73] width 94 height 49
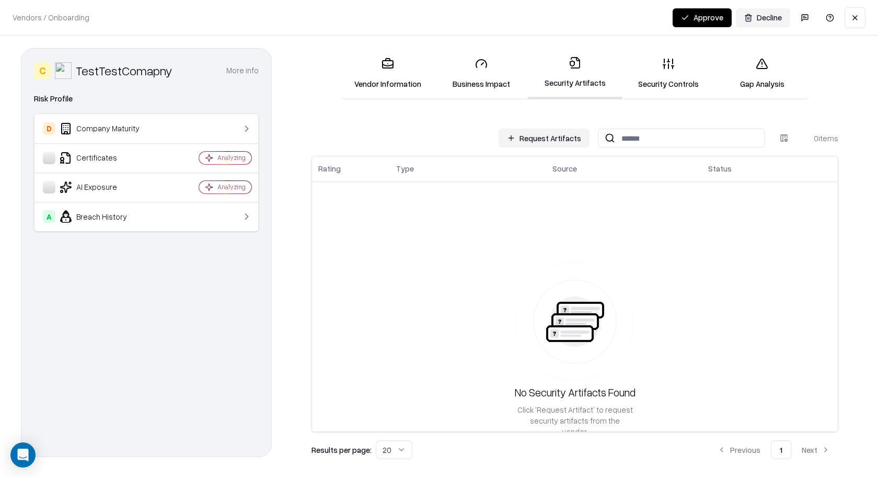
click at [684, 72] on link "Security Controls" at bounding box center [669, 73] width 94 height 49
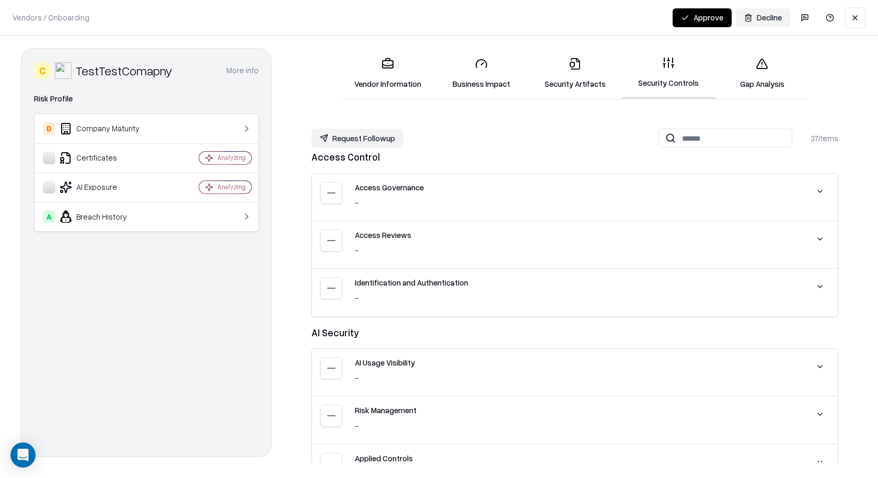
click at [710, 30] on div "Vendors / Onboarding Changes Saved Approve Decline" at bounding box center [439, 17] width 878 height 35
click at [766, 90] on link "Gap Analysis" at bounding box center [763, 73] width 94 height 49
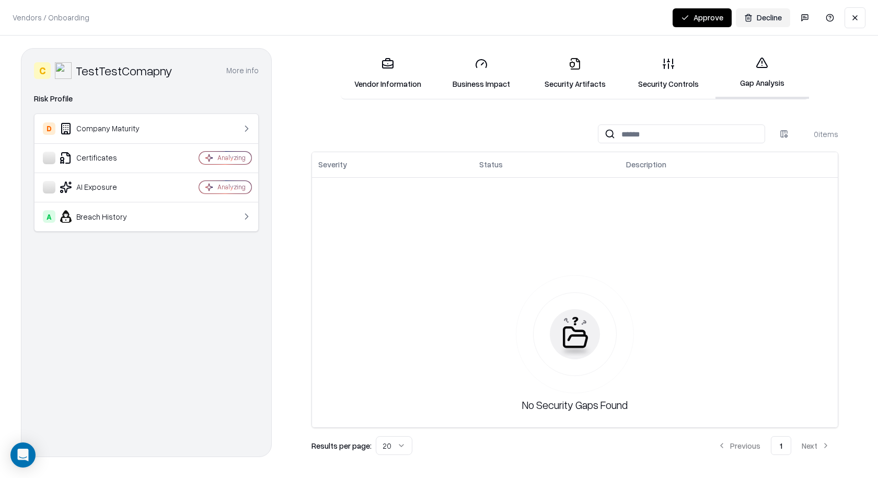
click at [699, 13] on button "Approve" at bounding box center [702, 17] width 59 height 19
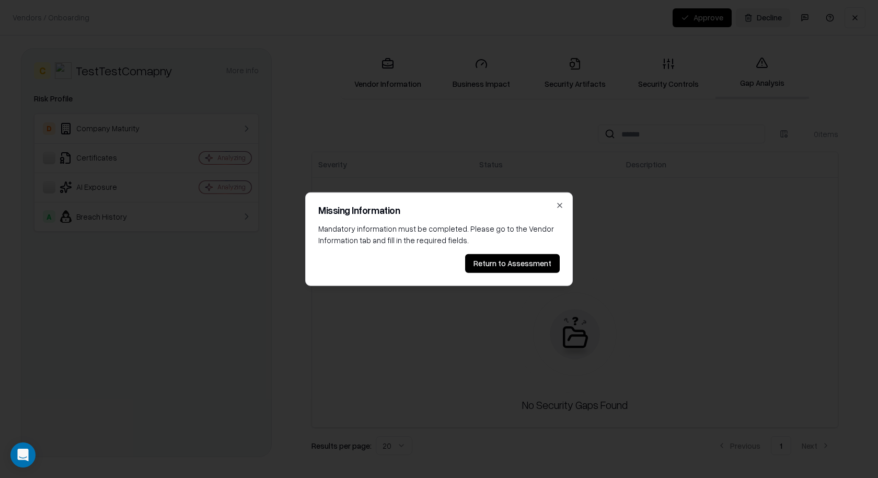
click at [501, 267] on button "Return to Assessment" at bounding box center [512, 263] width 95 height 19
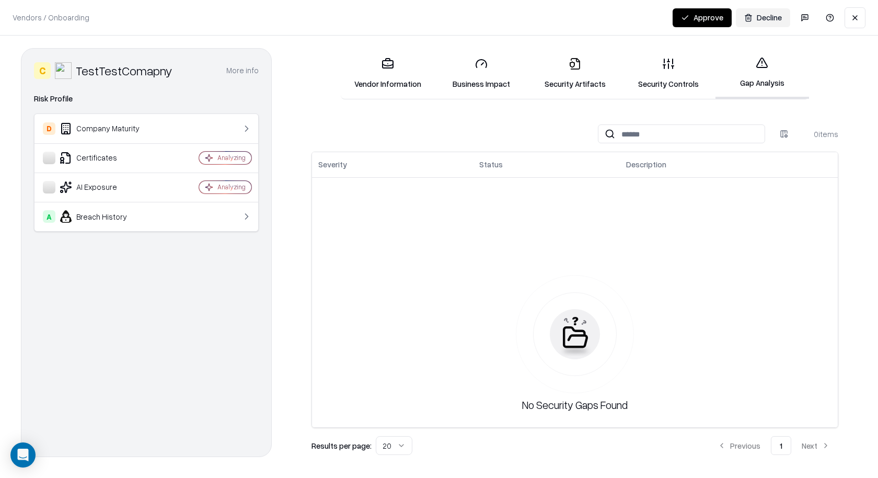
click at [418, 55] on link "Vendor Information" at bounding box center [388, 73] width 94 height 49
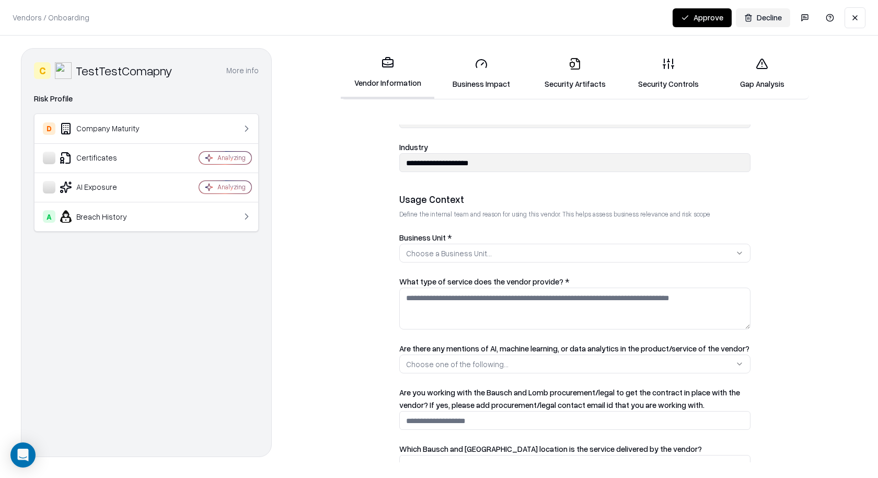
scroll to position [144, 0]
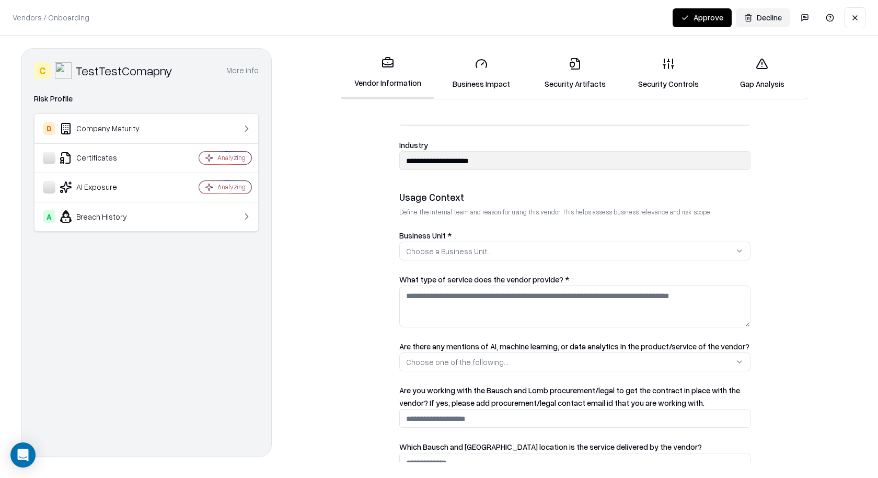
click at [508, 250] on button "Choose a Business Unit..." at bounding box center [574, 251] width 351 height 19
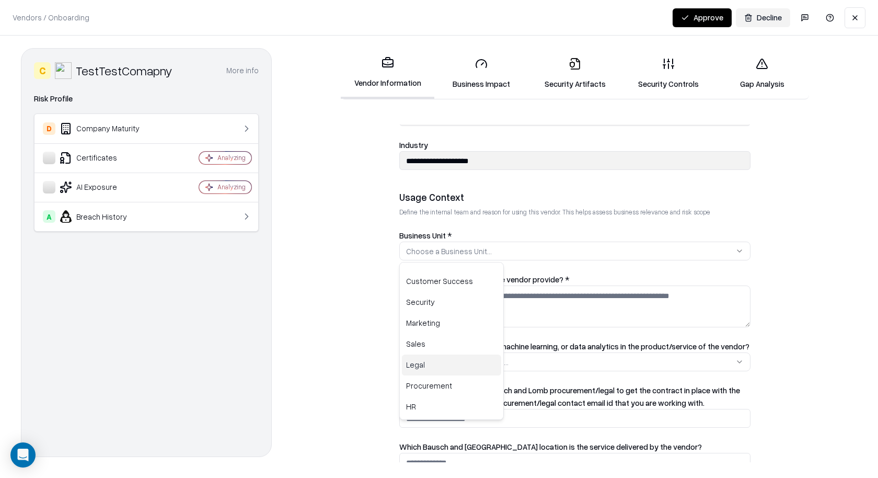
click at [430, 373] on div "Legal" at bounding box center [451, 365] width 99 height 21
click at [467, 317] on div "Marketing" at bounding box center [451, 323] width 99 height 21
click at [496, 315] on div "Marketing" at bounding box center [451, 323] width 99 height 21
click at [523, 311] on html "**********" at bounding box center [439, 239] width 878 height 478
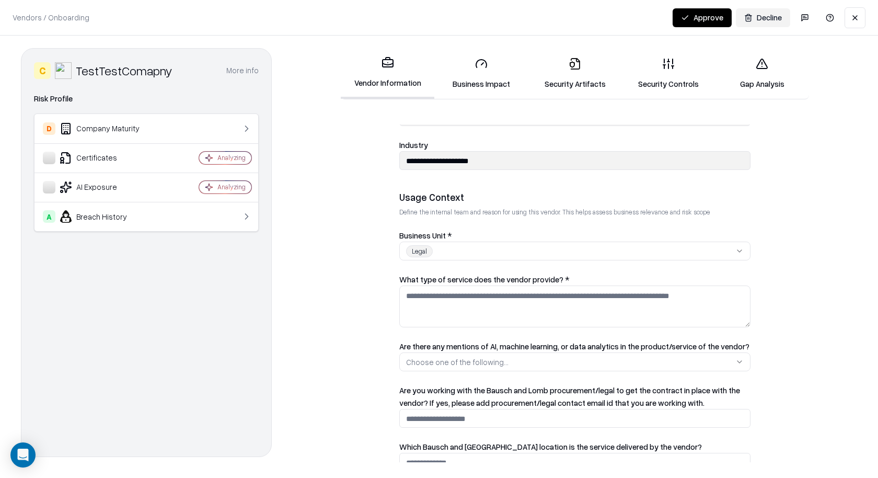
click at [523, 311] on textarea "What type of service does the vendor provide? *" at bounding box center [574, 306] width 351 height 42
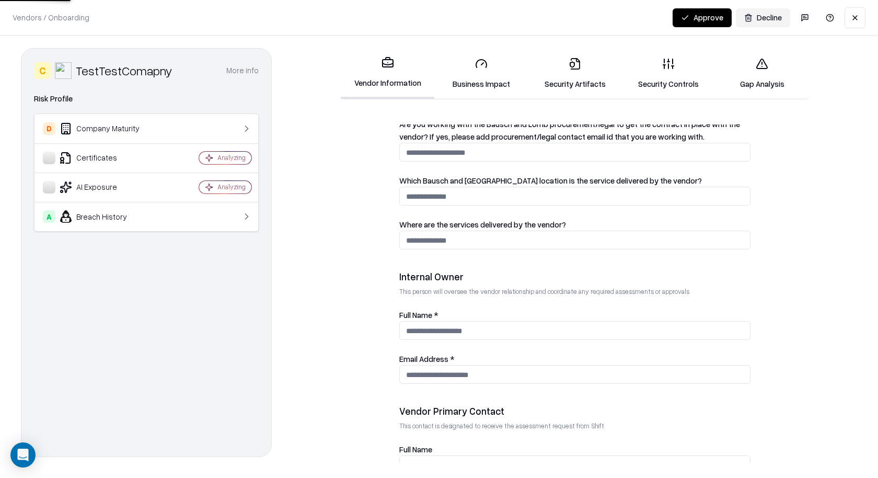
scroll to position [507, 0]
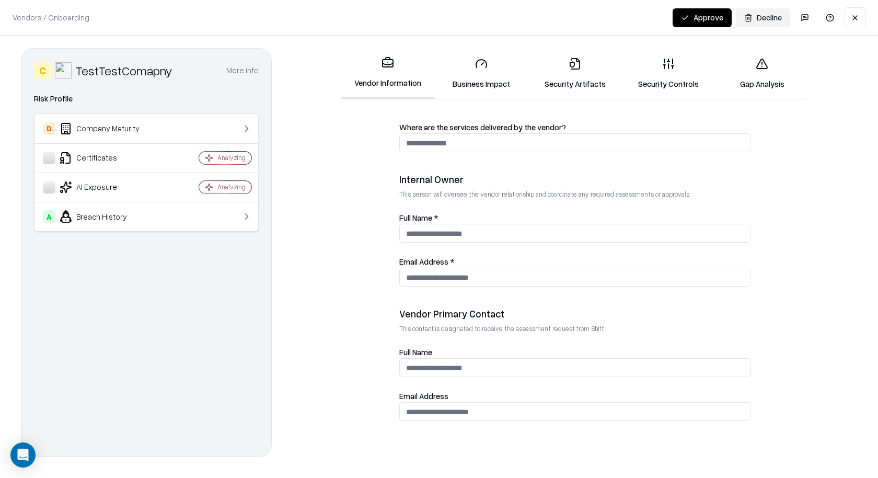
type textarea "******"
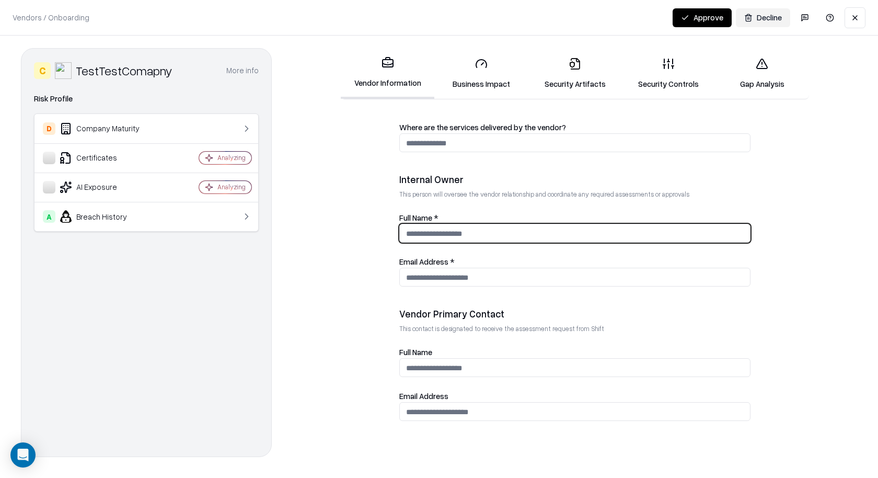
click at [464, 224] on input "Full Name *" at bounding box center [575, 233] width 350 height 19
type input "*******"
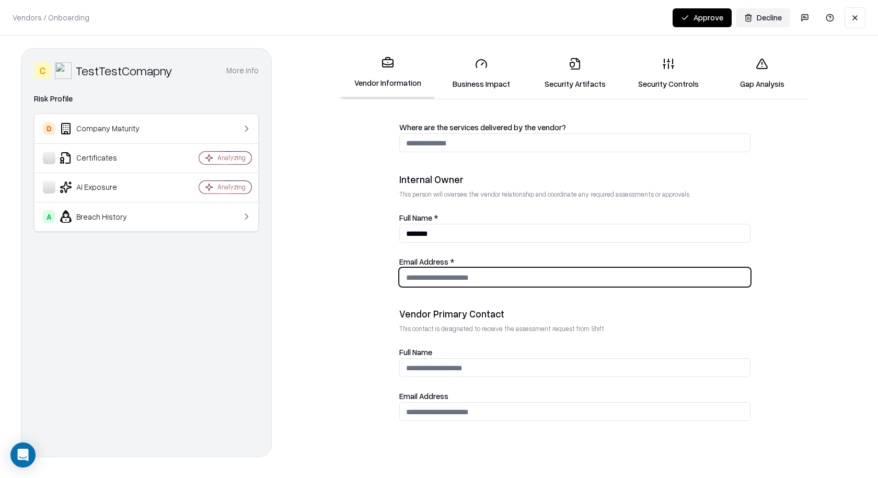
click at [475, 274] on input "Email Address *" at bounding box center [575, 277] width 350 height 19
type input "**********"
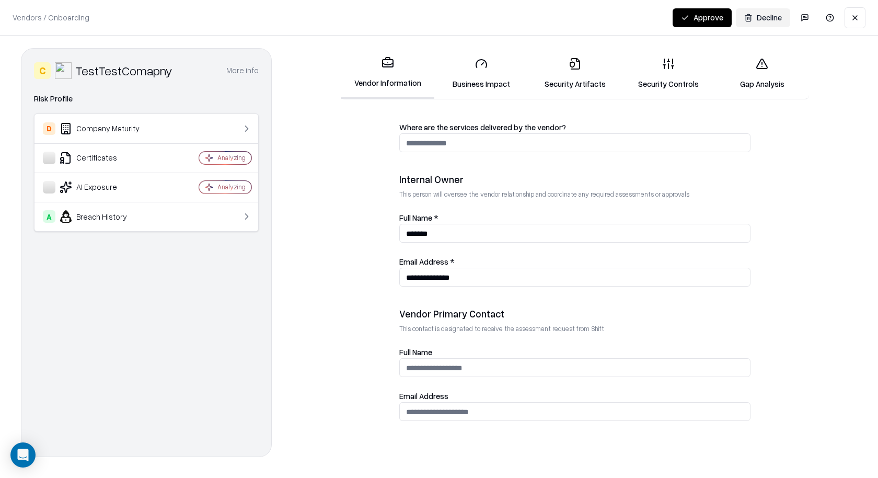
click at [365, 227] on form "**********" at bounding box center [575, 293] width 565 height 338
click at [696, 23] on button "Approve" at bounding box center [702, 17] width 59 height 19
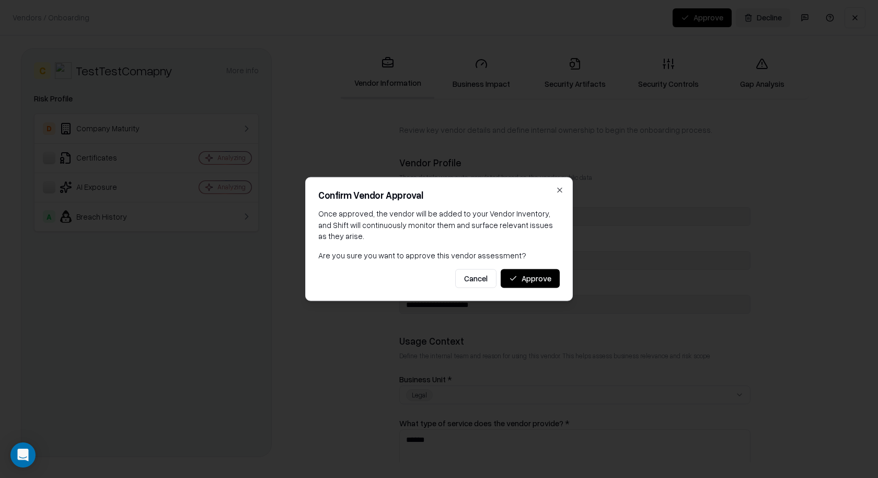
click at [533, 277] on button "Approve" at bounding box center [530, 278] width 59 height 19
